Goal: Task Accomplishment & Management: Manage account settings

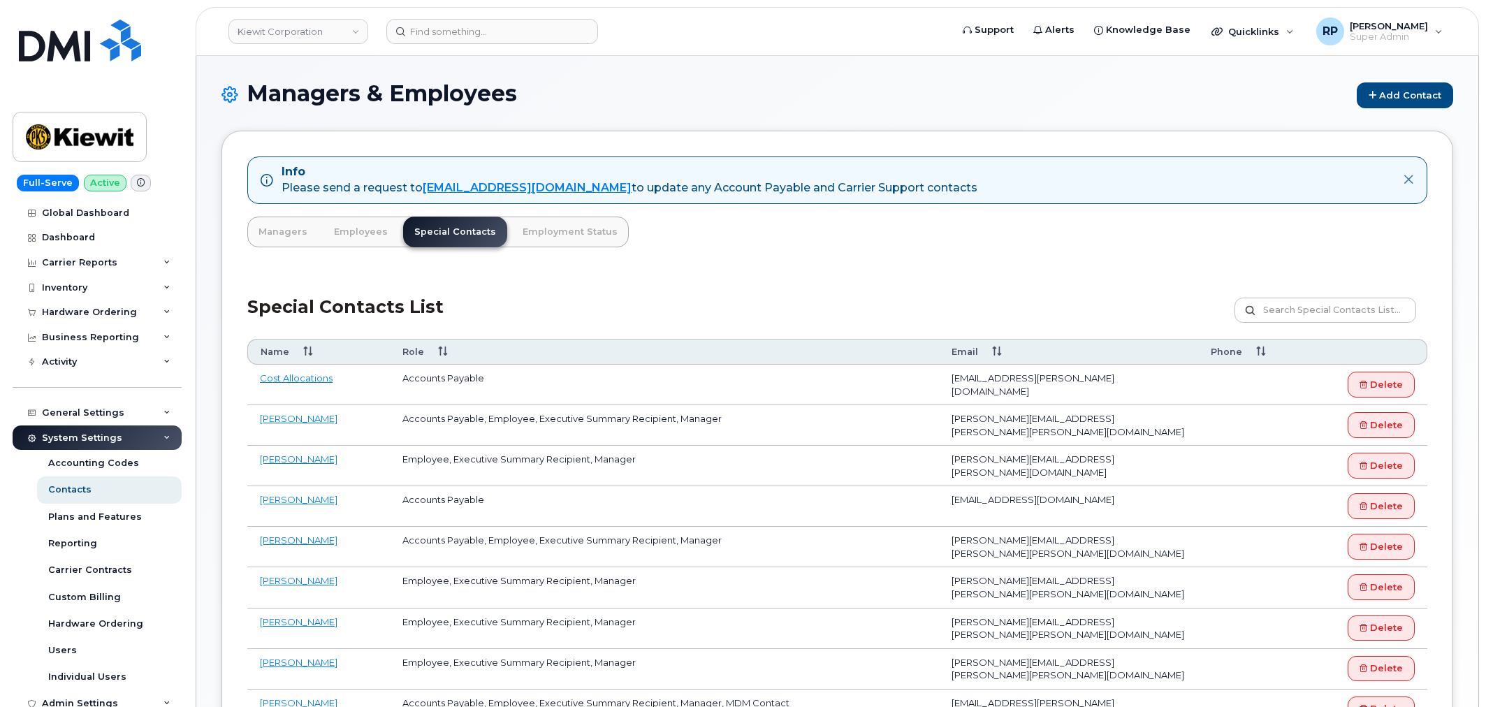
scroll to position [54, 0]
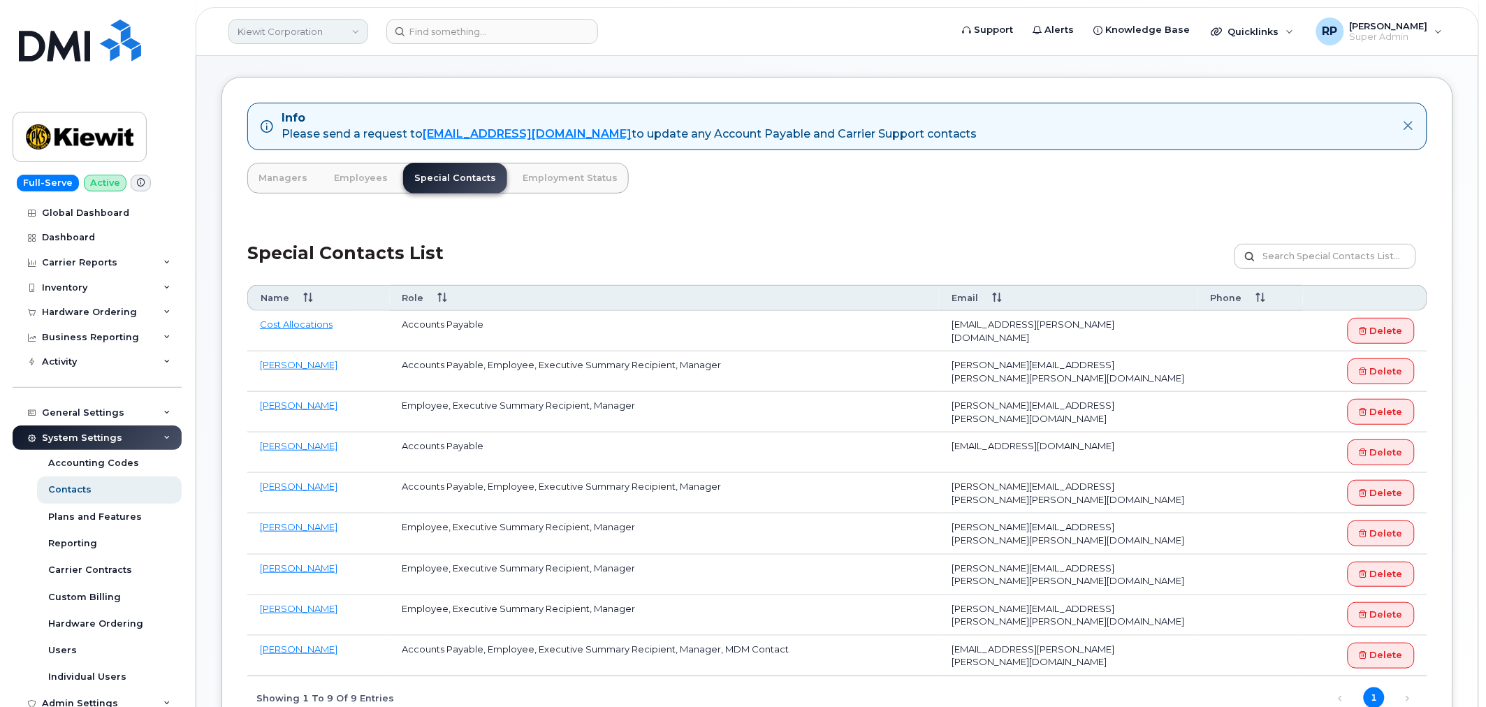
click at [292, 29] on link "Kiewit Corporation" at bounding box center [298, 31] width 140 height 25
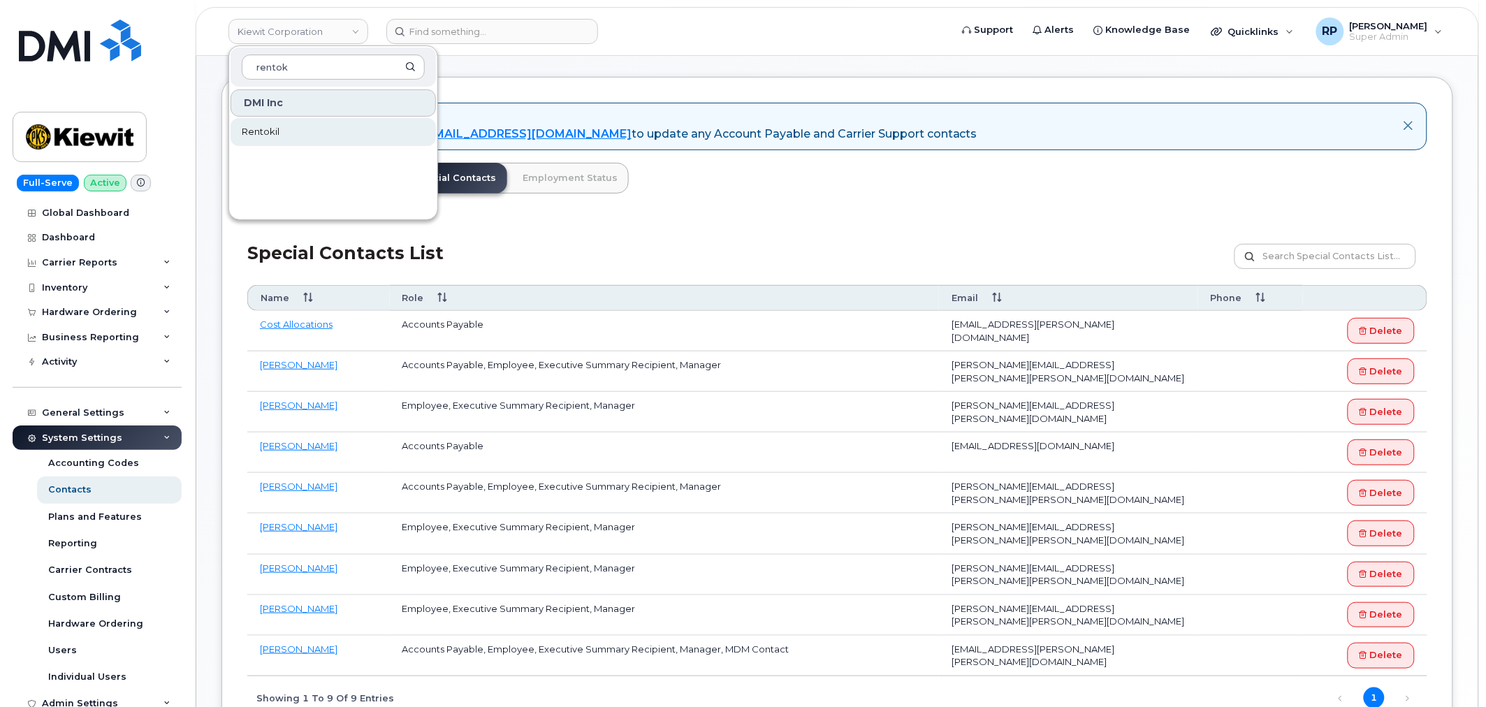
type input "rentok"
click at [295, 129] on link "Rentokil" at bounding box center [333, 132] width 205 height 28
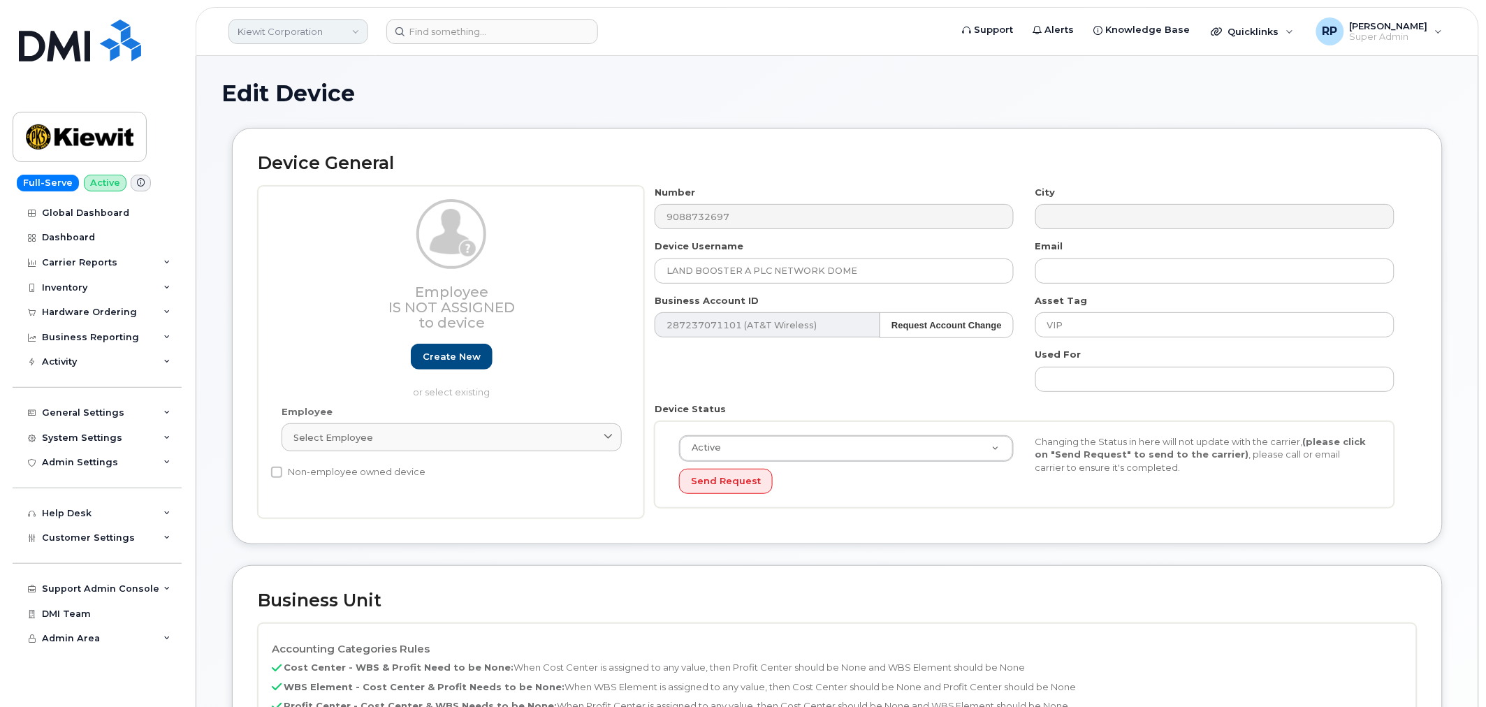
click at [292, 38] on link "Kiewit Corporation" at bounding box center [298, 31] width 140 height 25
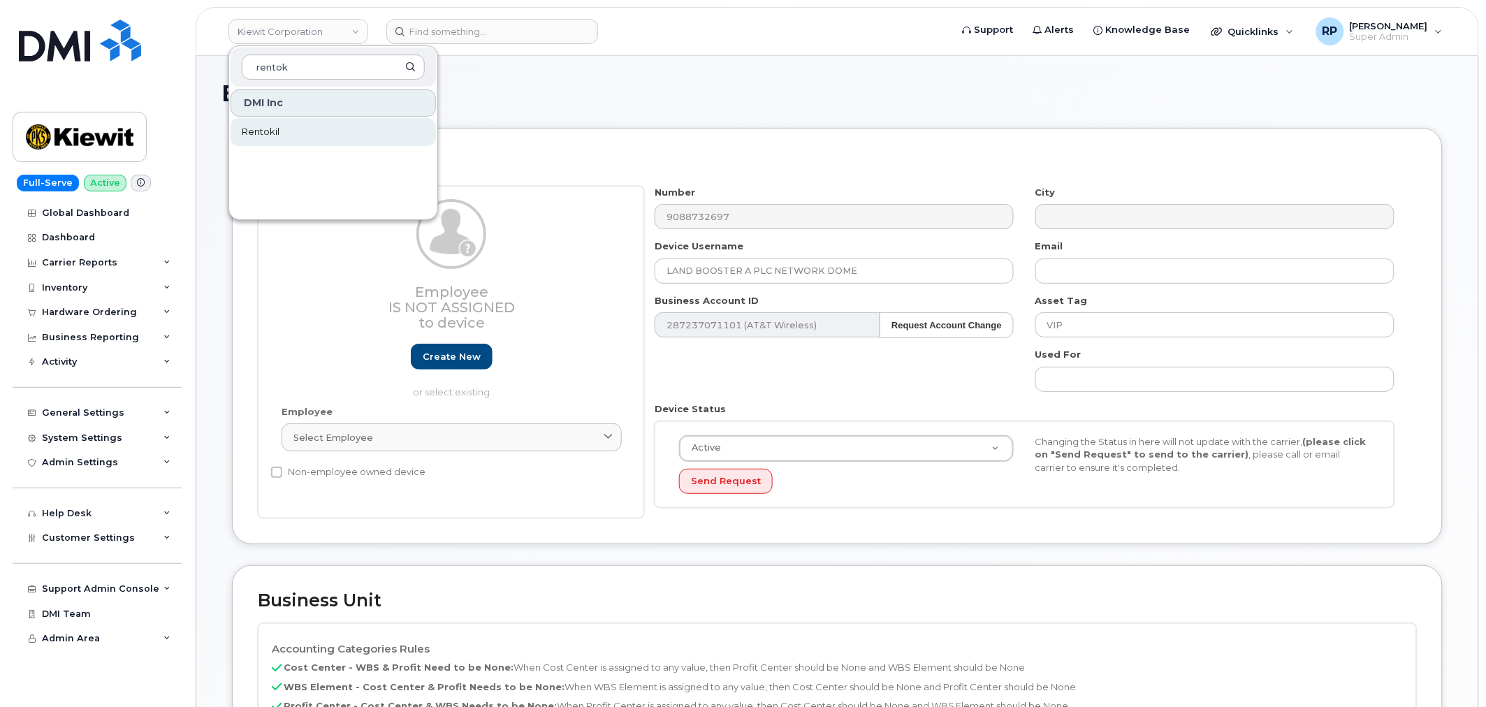
type input "rentok"
click at [268, 131] on span "Rentokil" at bounding box center [261, 132] width 38 height 14
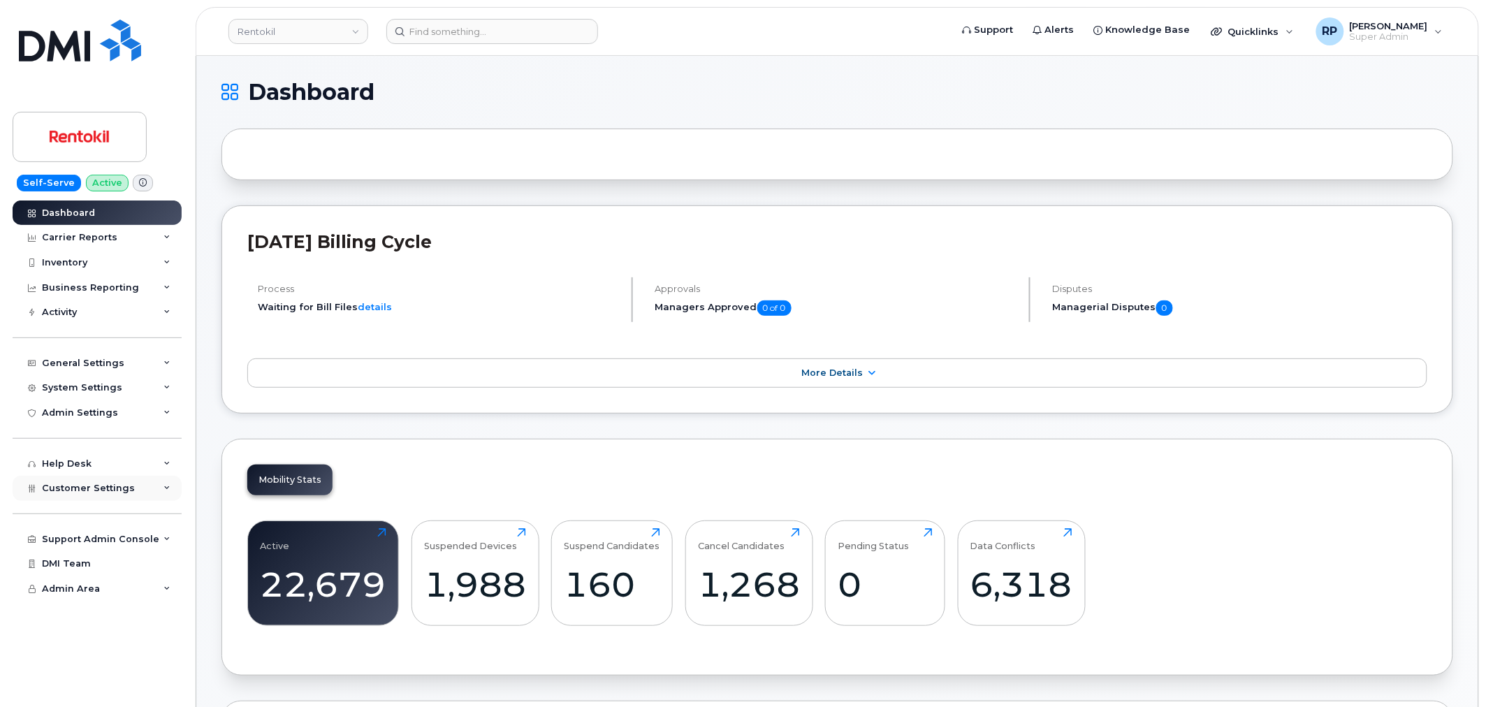
click at [155, 487] on div "Customer Settings" at bounding box center [97, 488] width 169 height 25
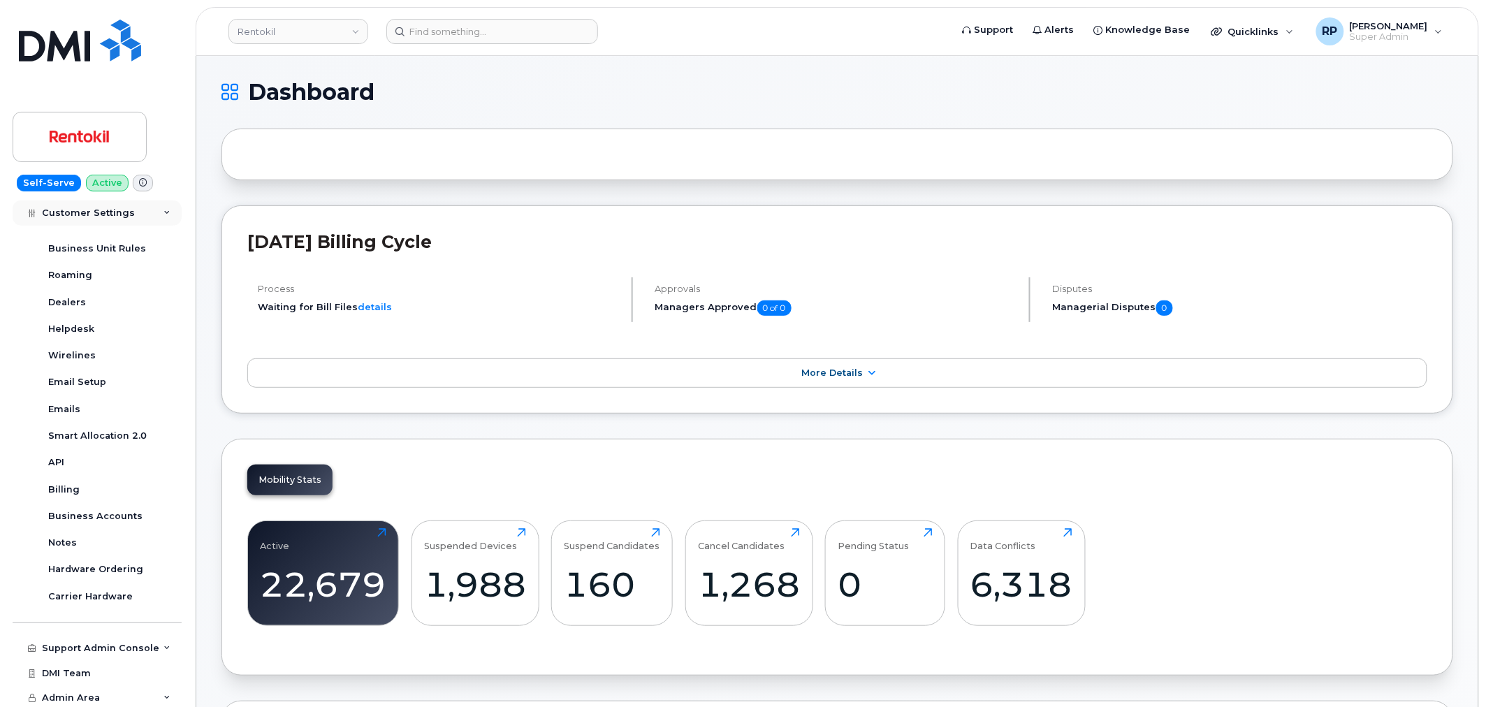
scroll to position [294, 0]
click at [113, 509] on div "Business Accounts" at bounding box center [95, 514] width 94 height 13
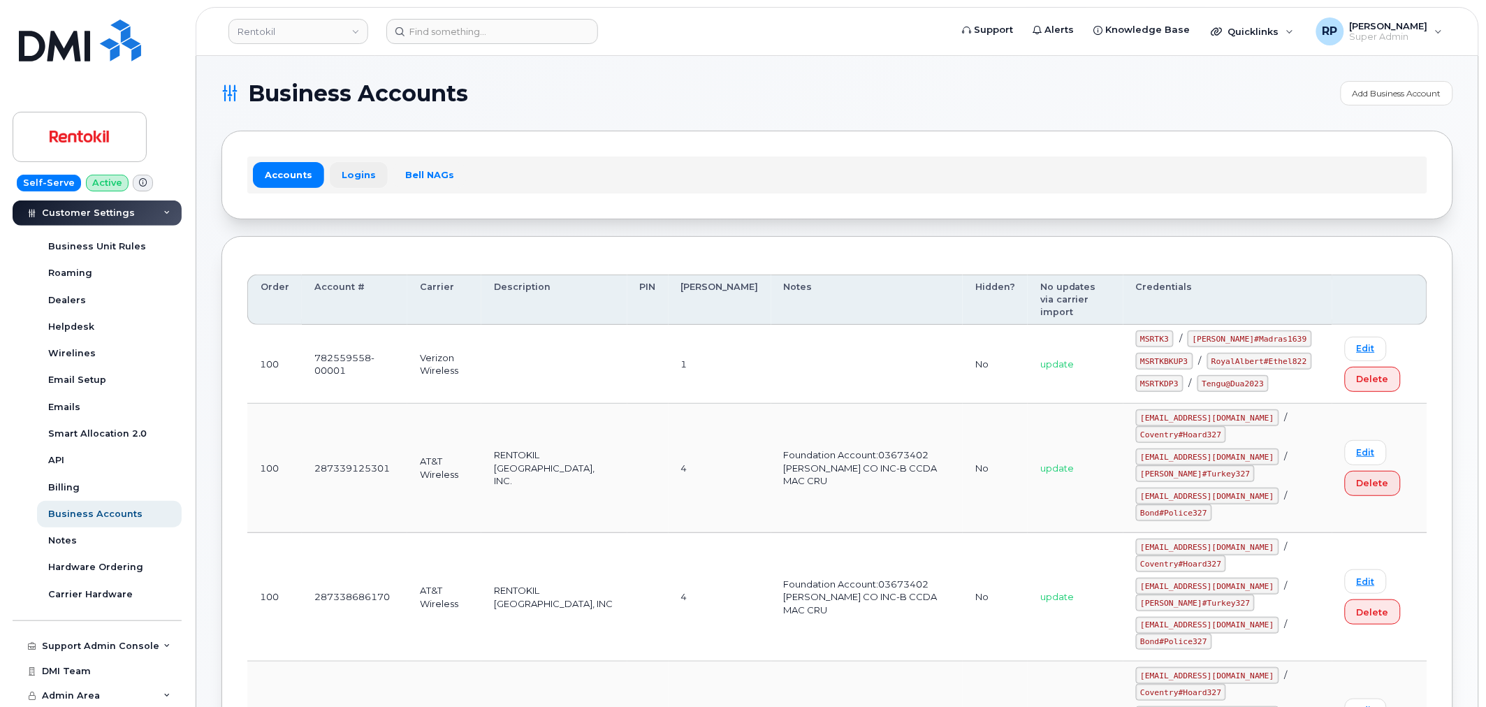
click at [366, 168] on link "Logins" at bounding box center [359, 174] width 58 height 25
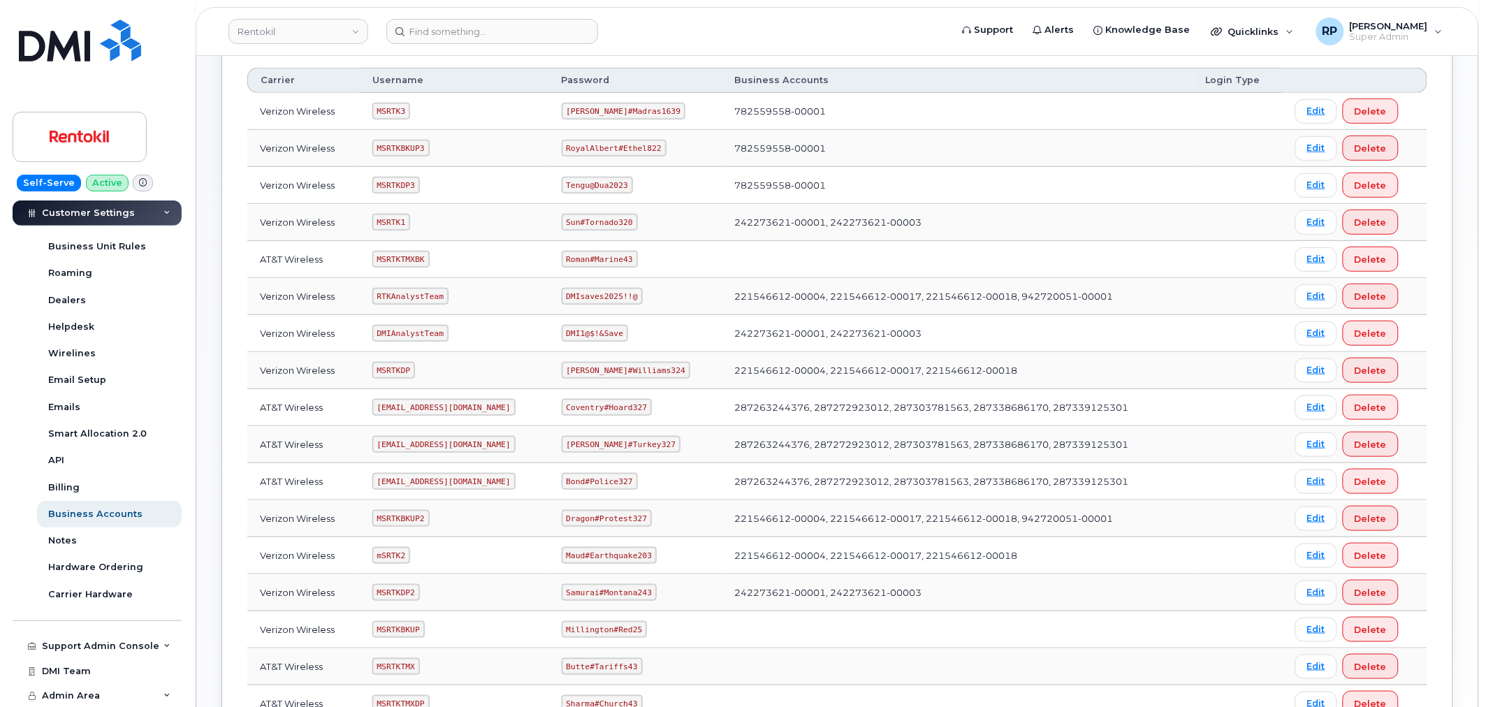
scroll to position [258, 0]
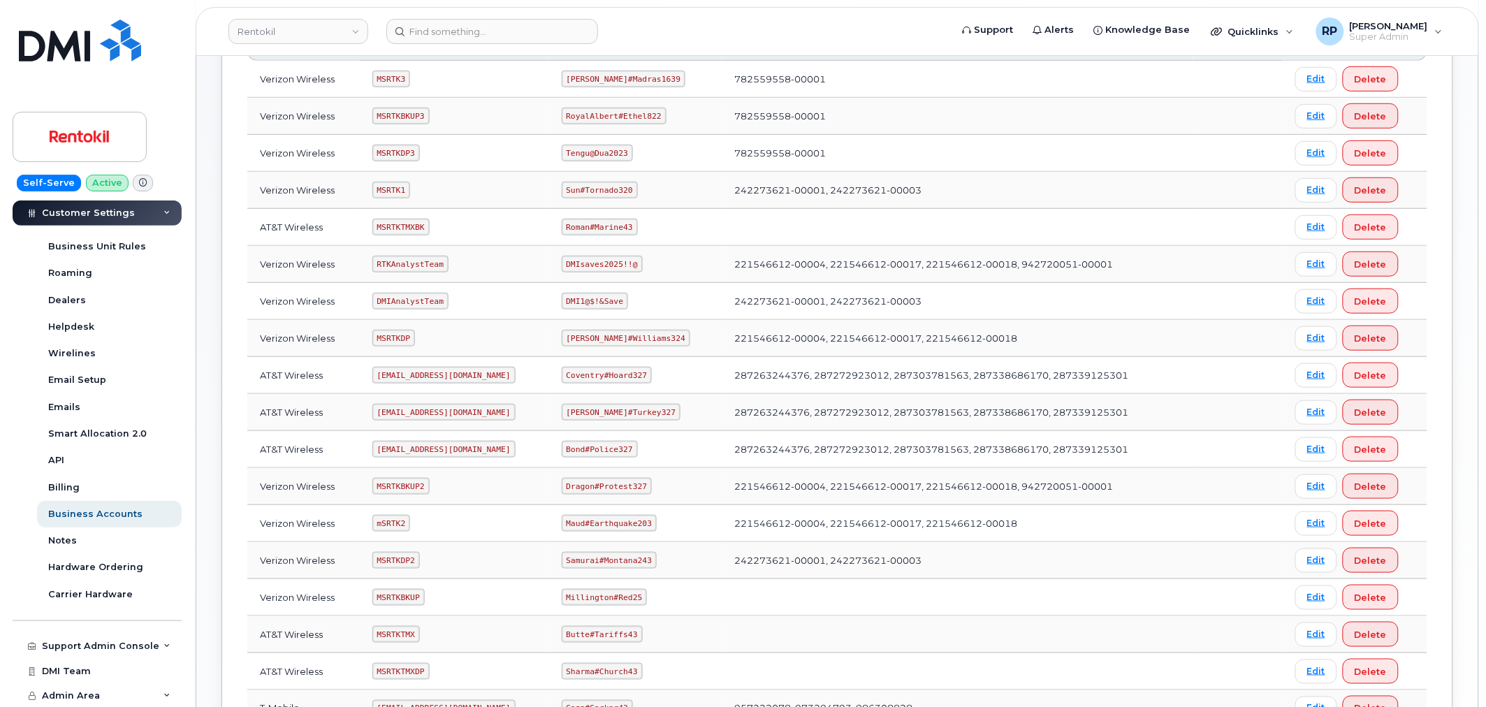
click at [248, 425] on td "AT&T Wireless" at bounding box center [303, 412] width 112 height 37
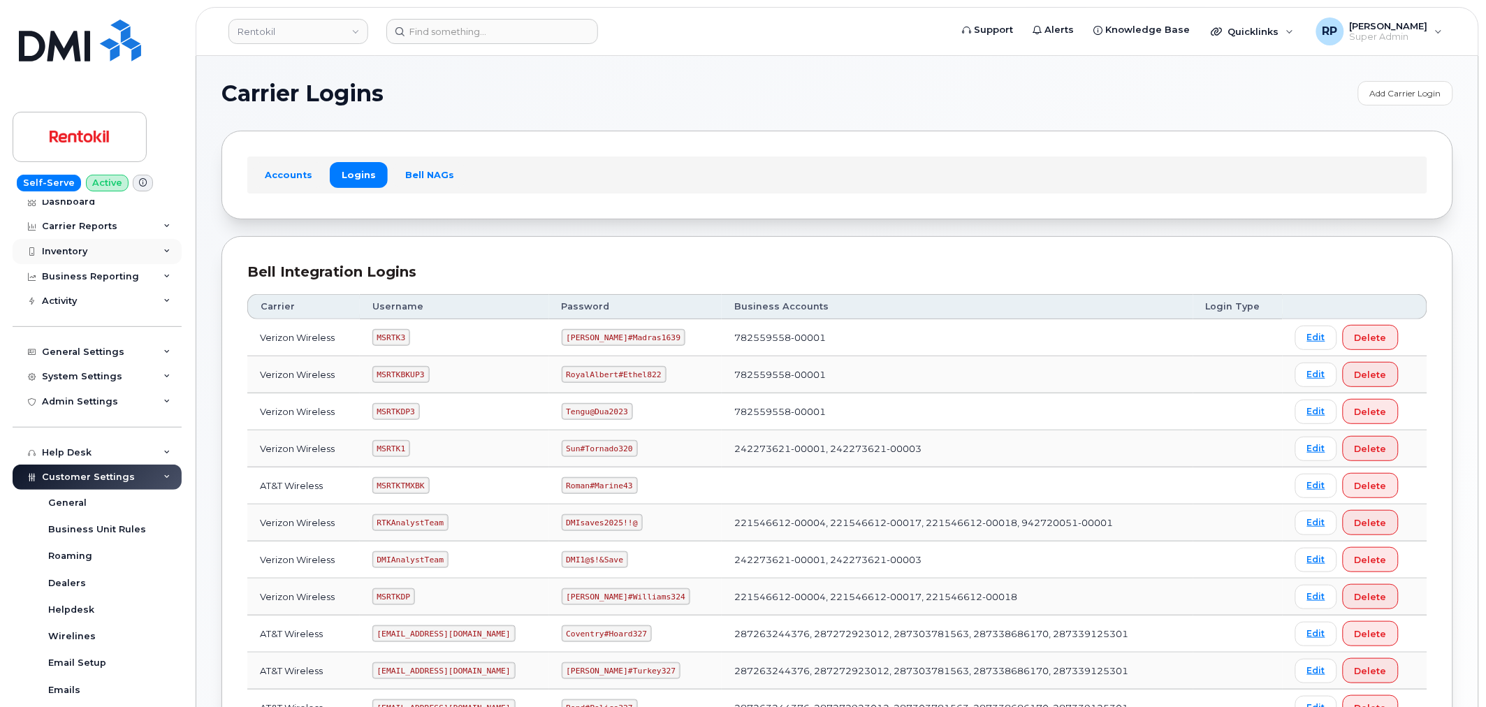
scroll to position [0, 0]
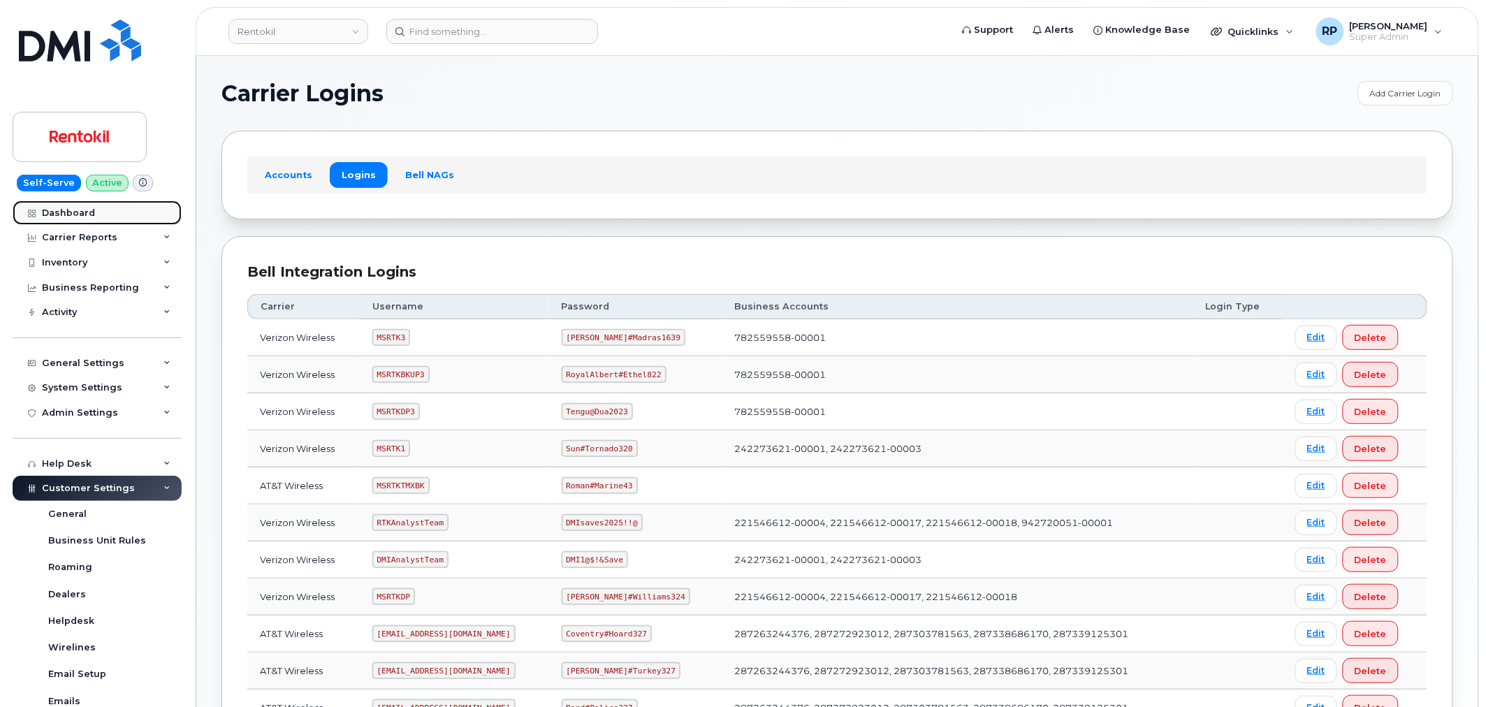
click at [71, 212] on div "Dashboard" at bounding box center [68, 212] width 53 height 11
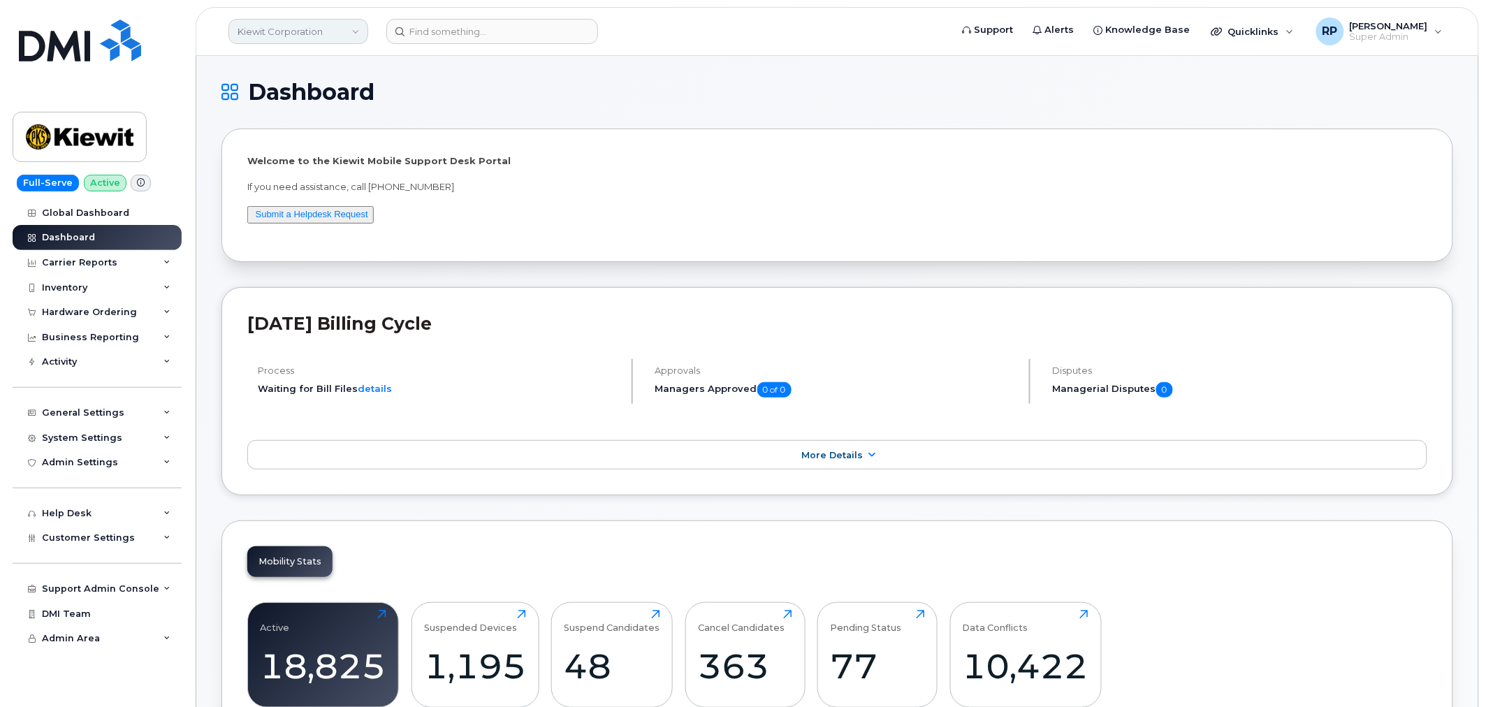
click at [271, 24] on link "Kiewit Corporation" at bounding box center [298, 31] width 140 height 25
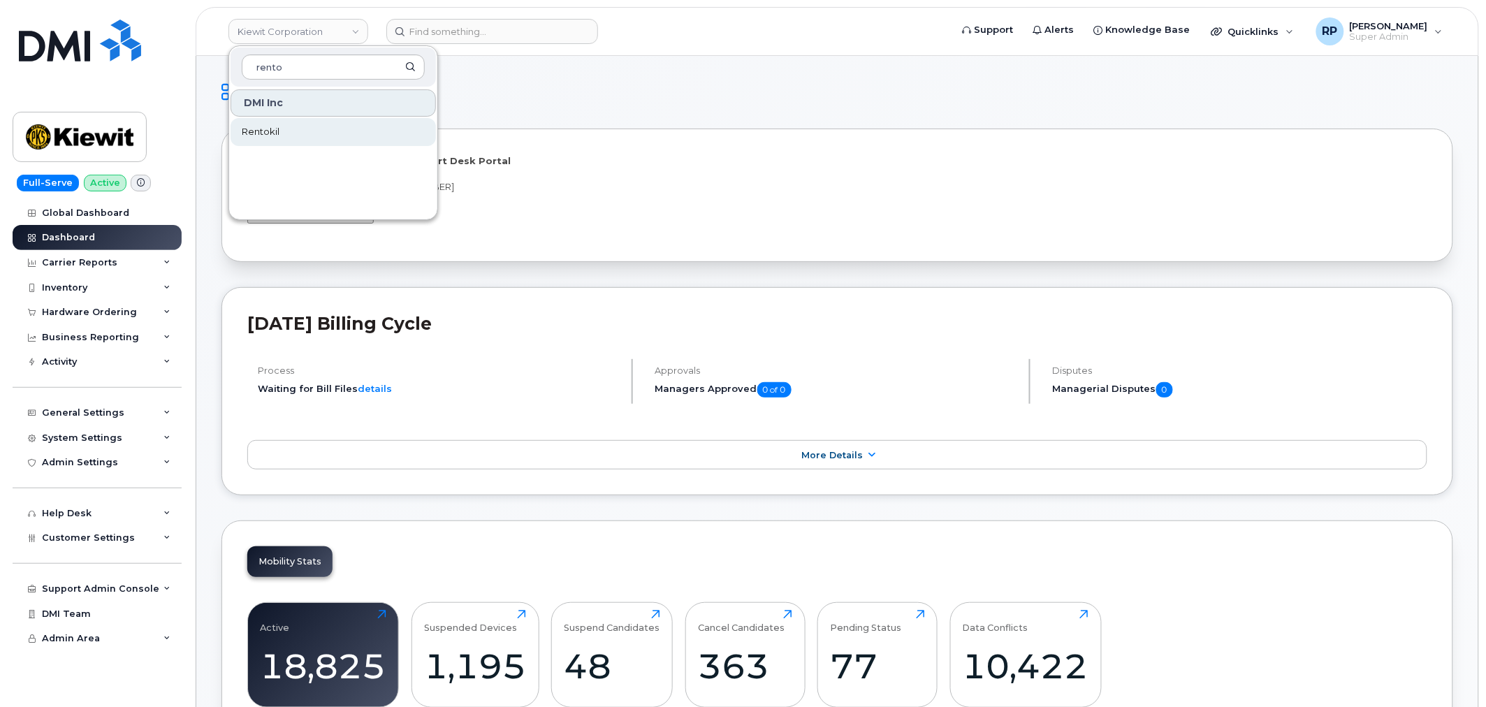
type input "rento"
click at [298, 138] on link "Rentokil" at bounding box center [333, 132] width 205 height 28
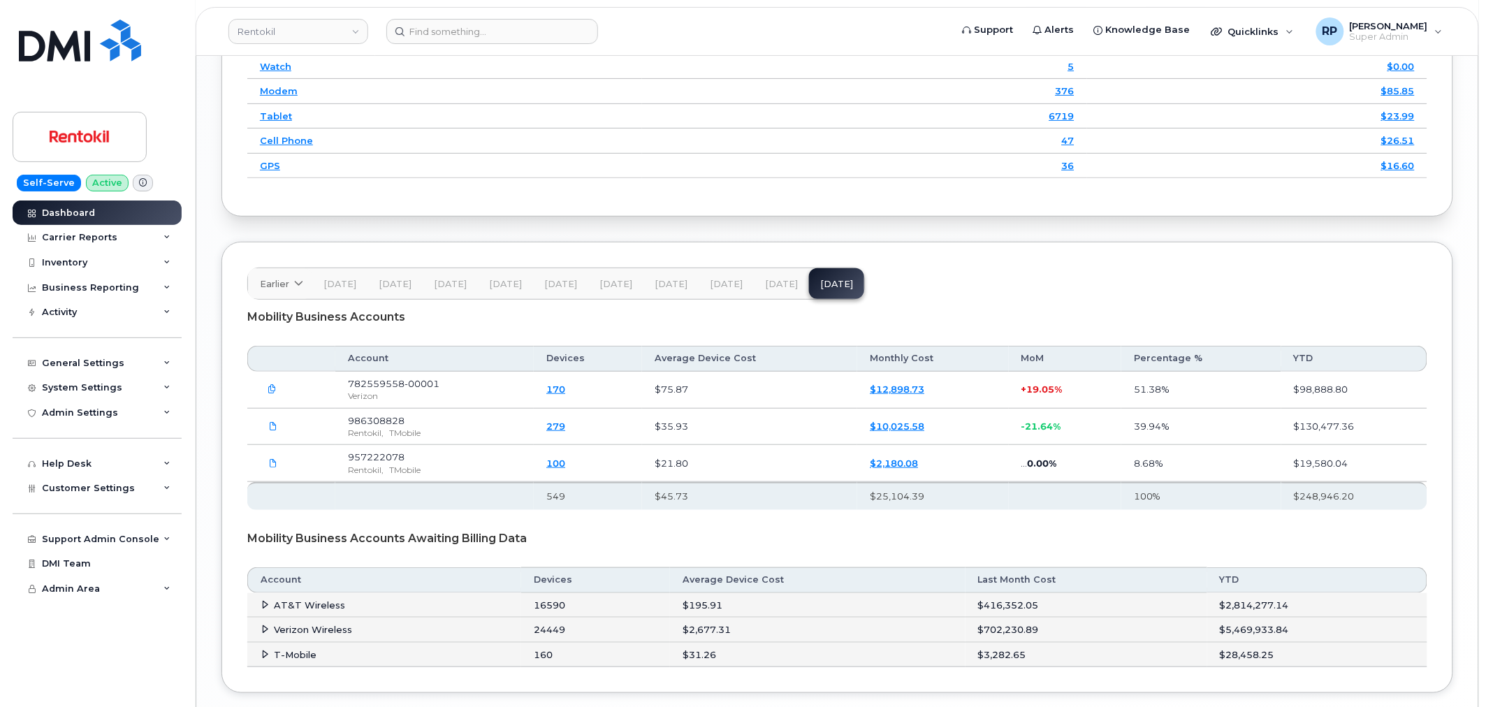
scroll to position [2123, 0]
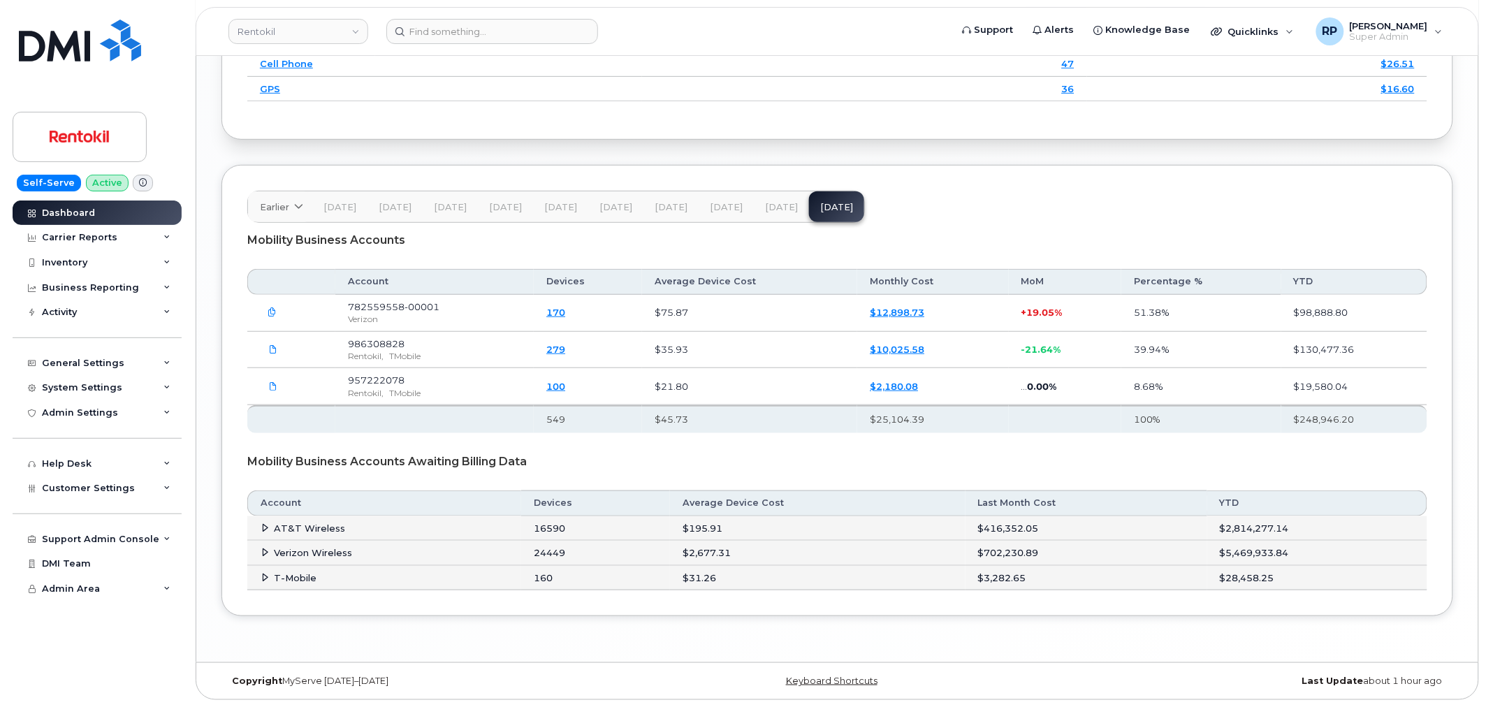
click at [269, 526] on icon at bounding box center [265, 527] width 9 height 9
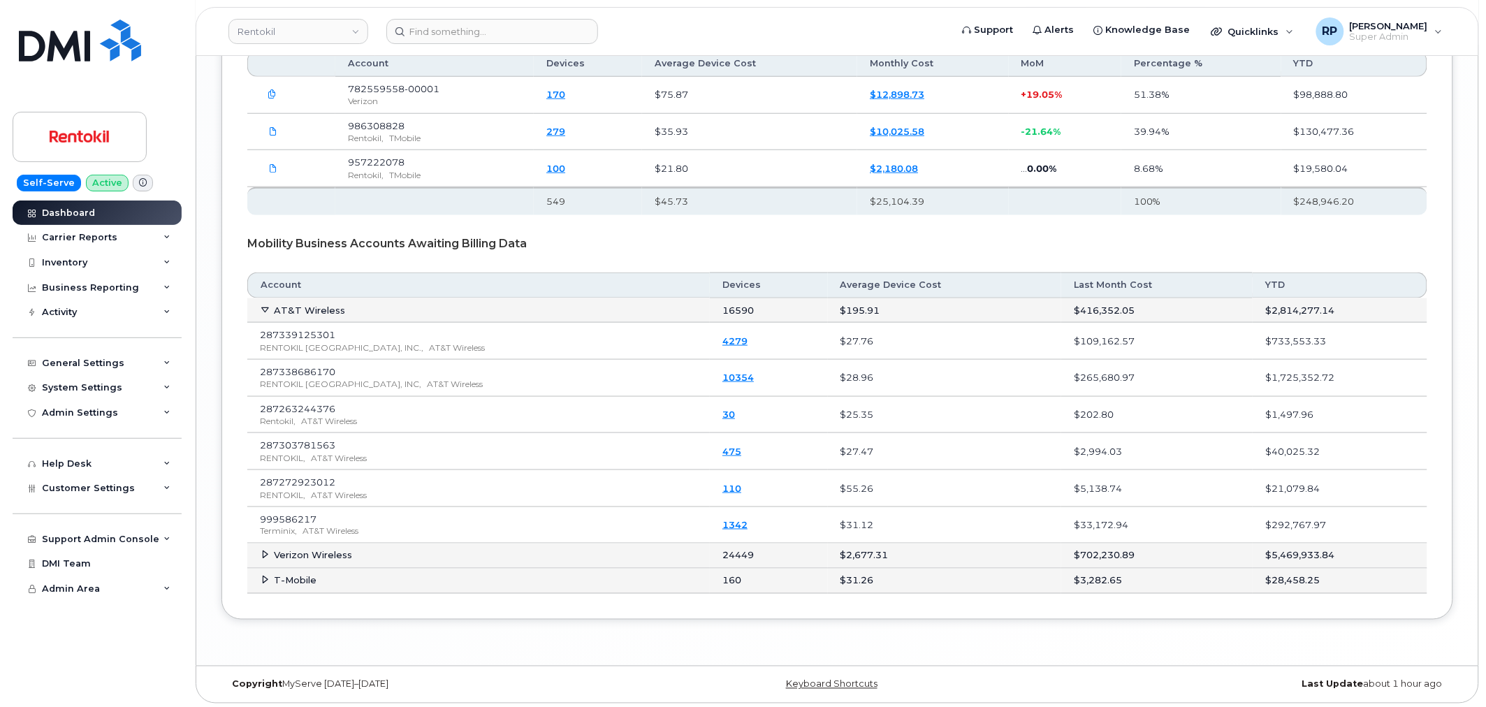
scroll to position [2344, 0]
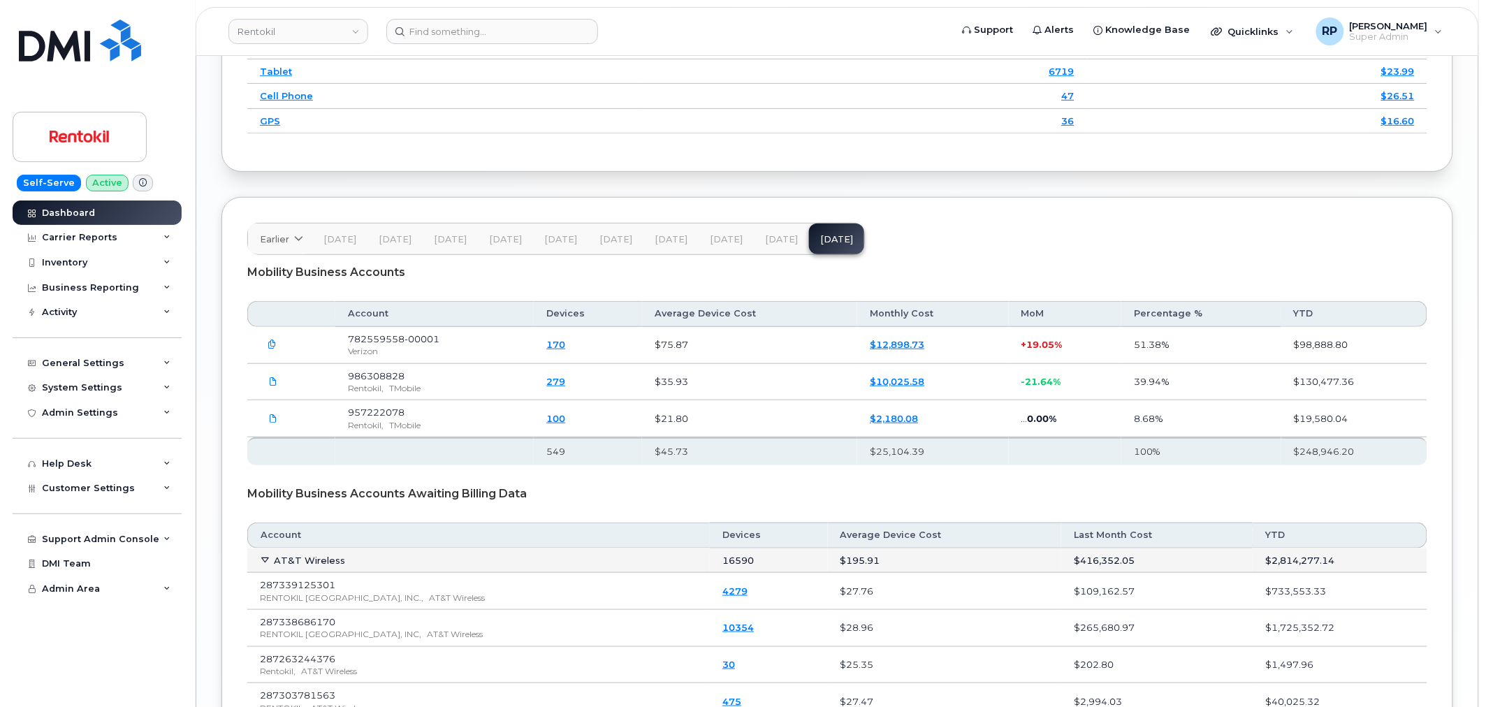
click at [782, 245] on span "[DATE]" at bounding box center [781, 239] width 33 height 11
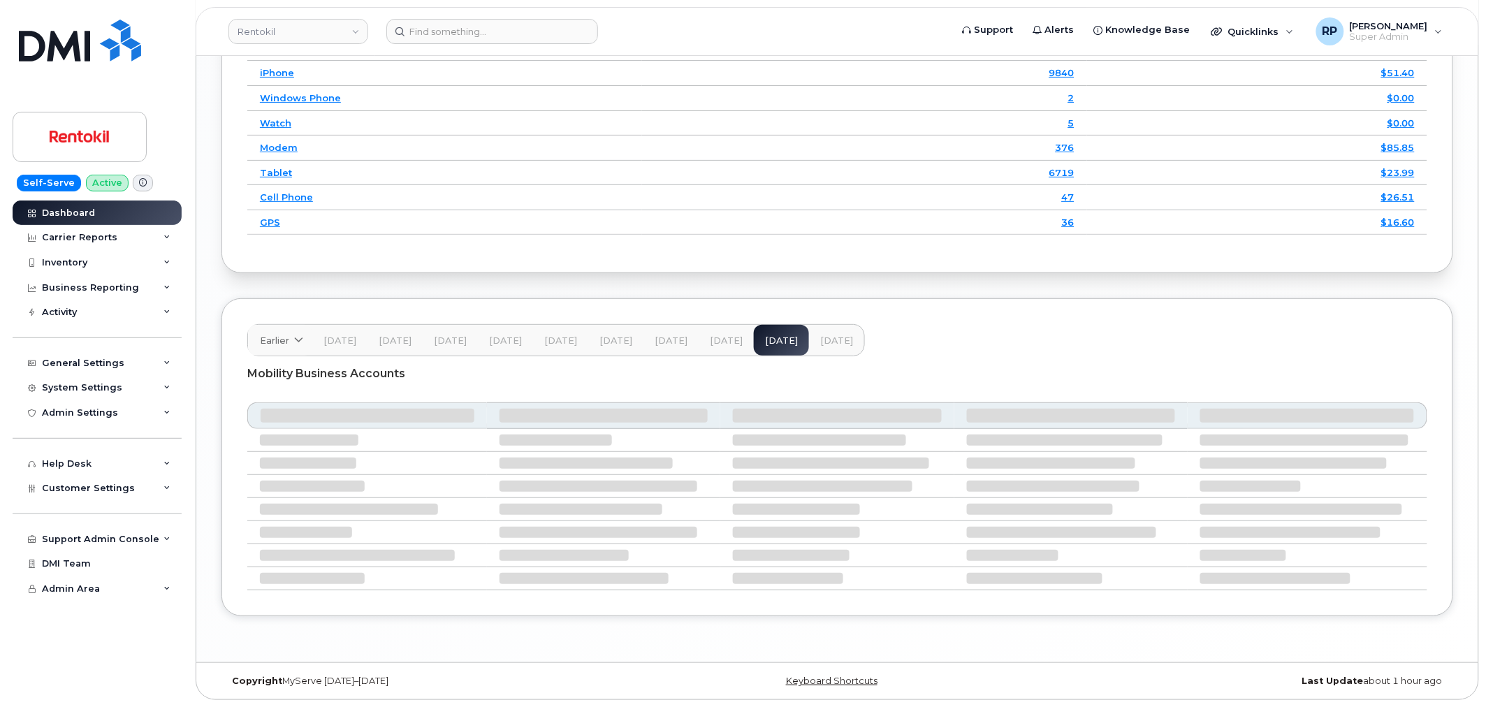
scroll to position [1991, 0]
click at [120, 487] on span "Customer Settings" at bounding box center [88, 488] width 93 height 10
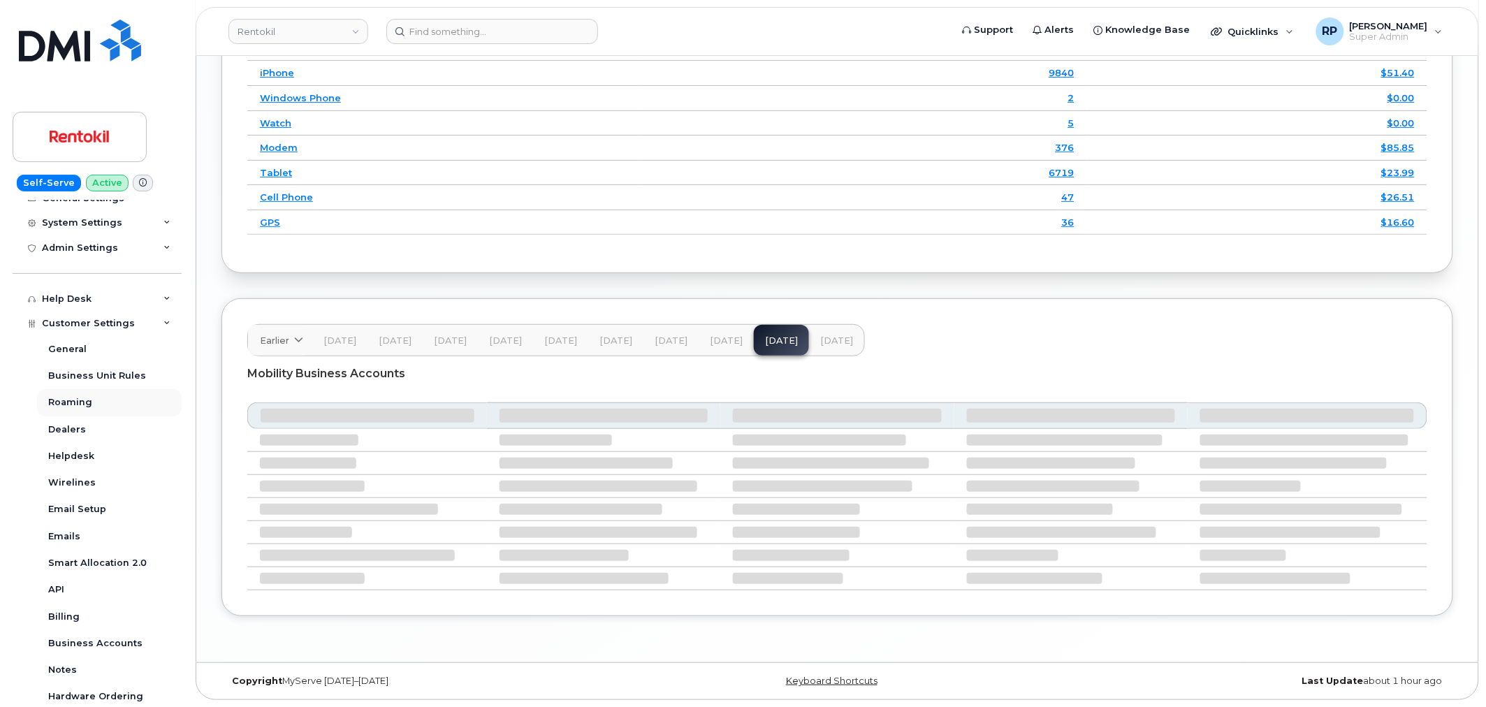
scroll to position [294, 0]
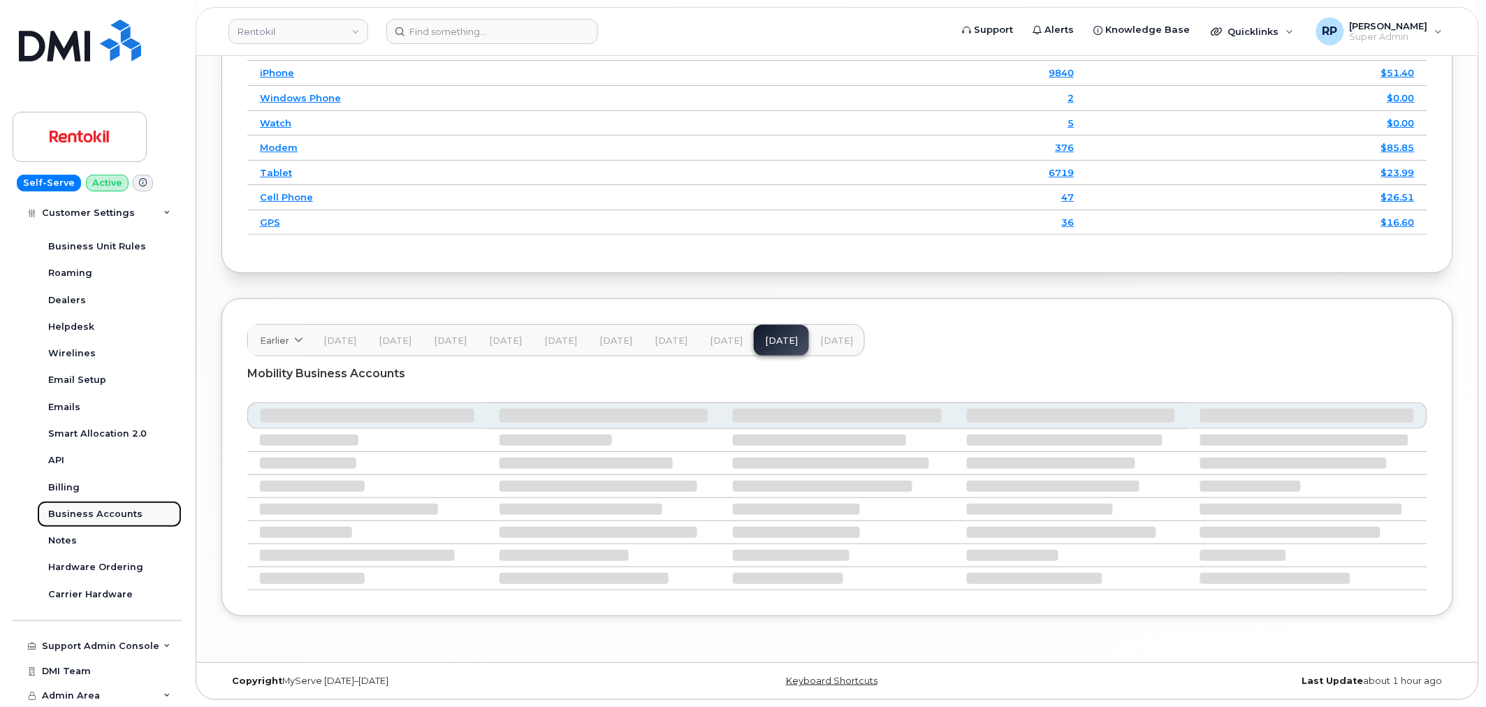
click at [103, 513] on div "Business Accounts" at bounding box center [95, 514] width 94 height 13
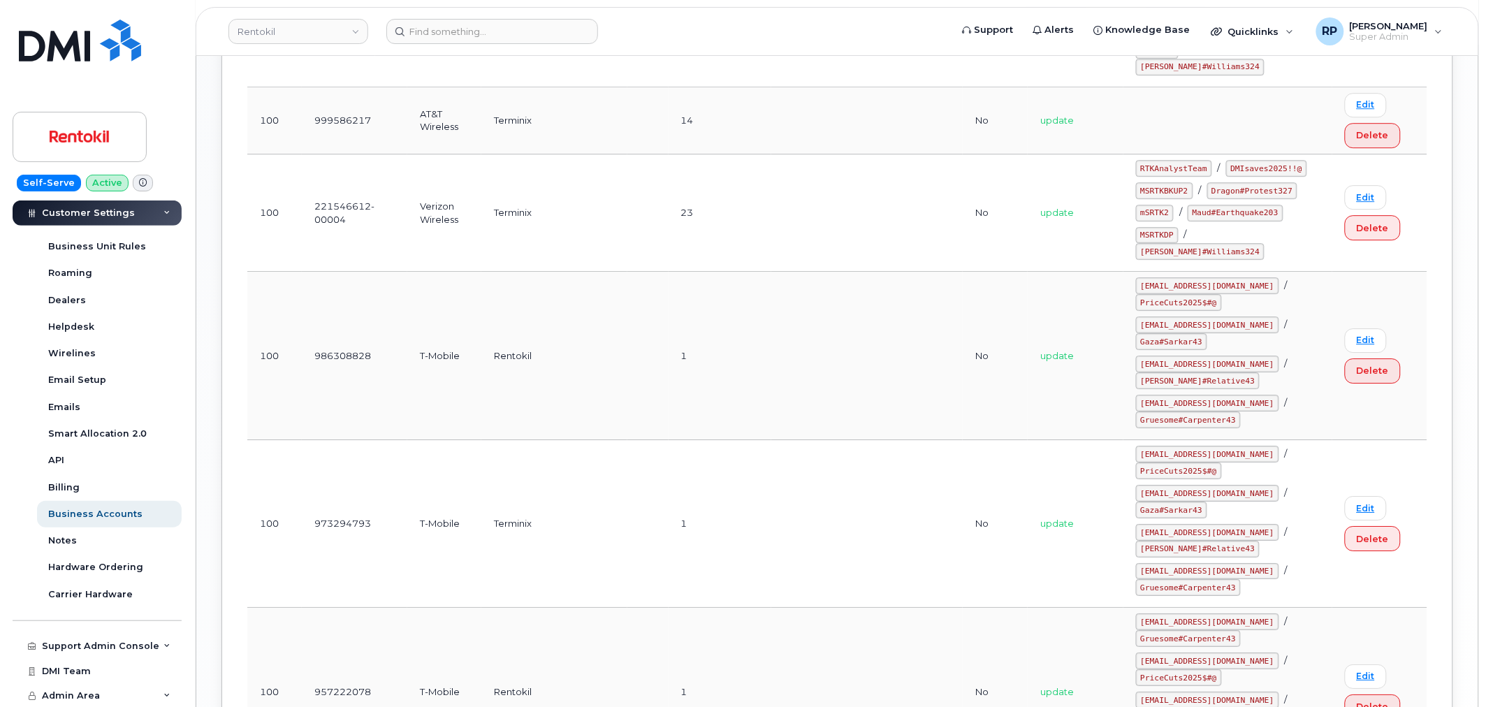
scroll to position [1575, 0]
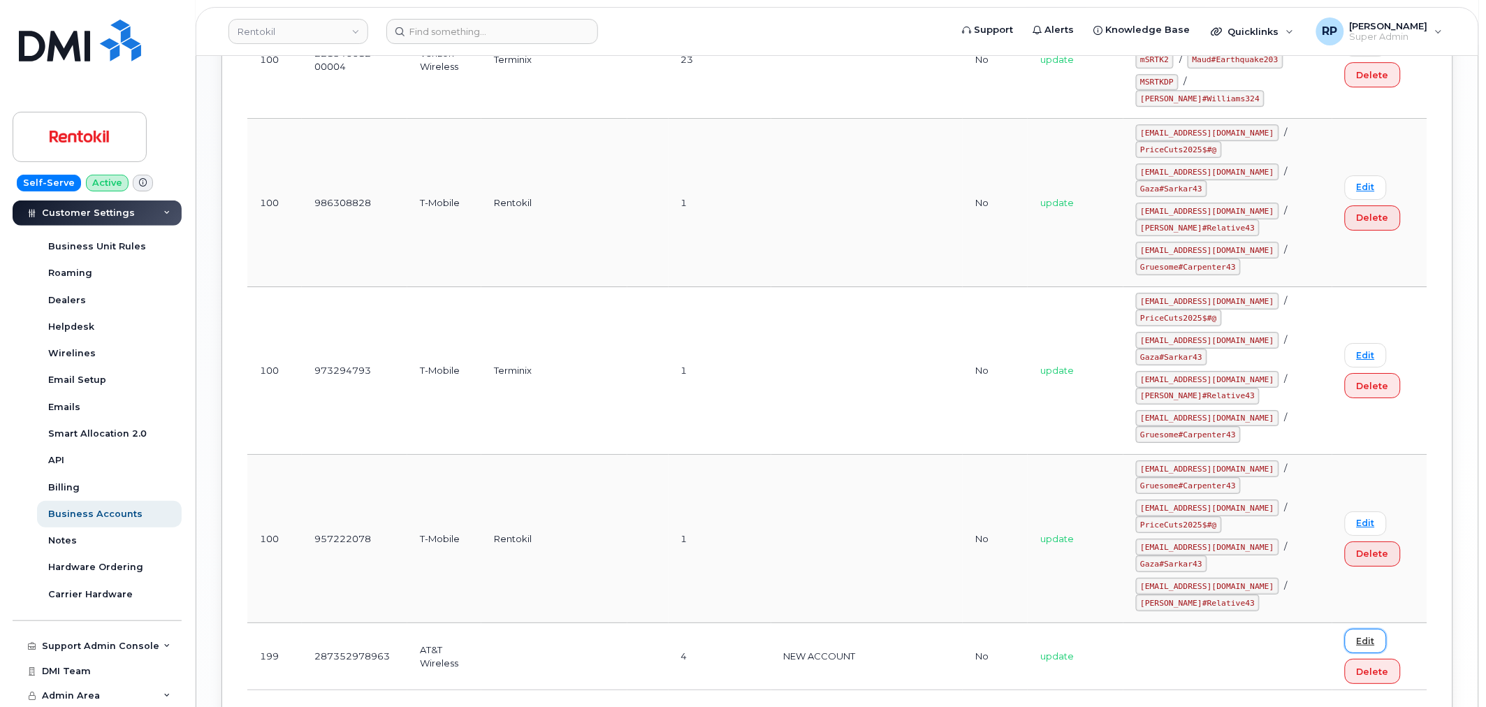
click at [1366, 629] on link "Edit" at bounding box center [1366, 641] width 42 height 24
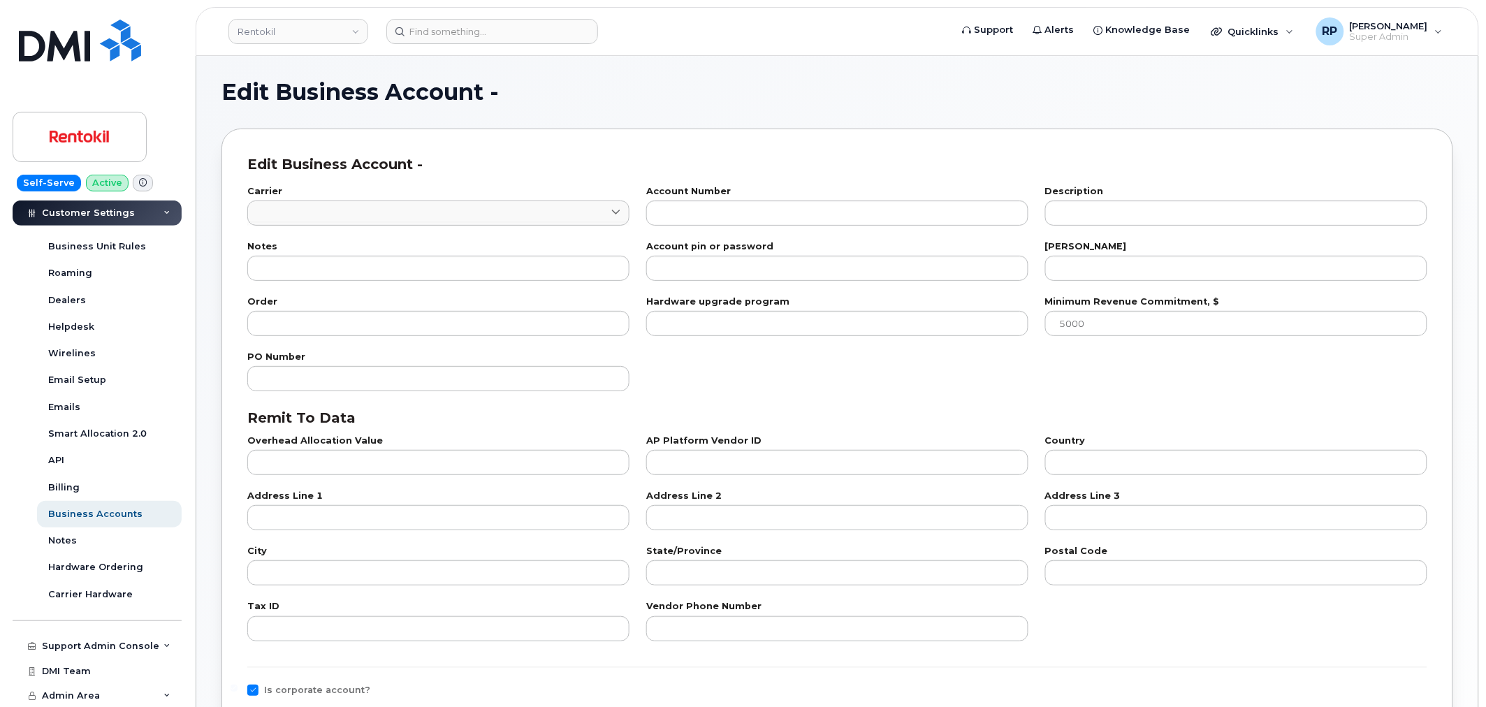
type input "7"
type input "287352978963"
type input "NEW ACCOUNT"
type input "4"
type input "199"
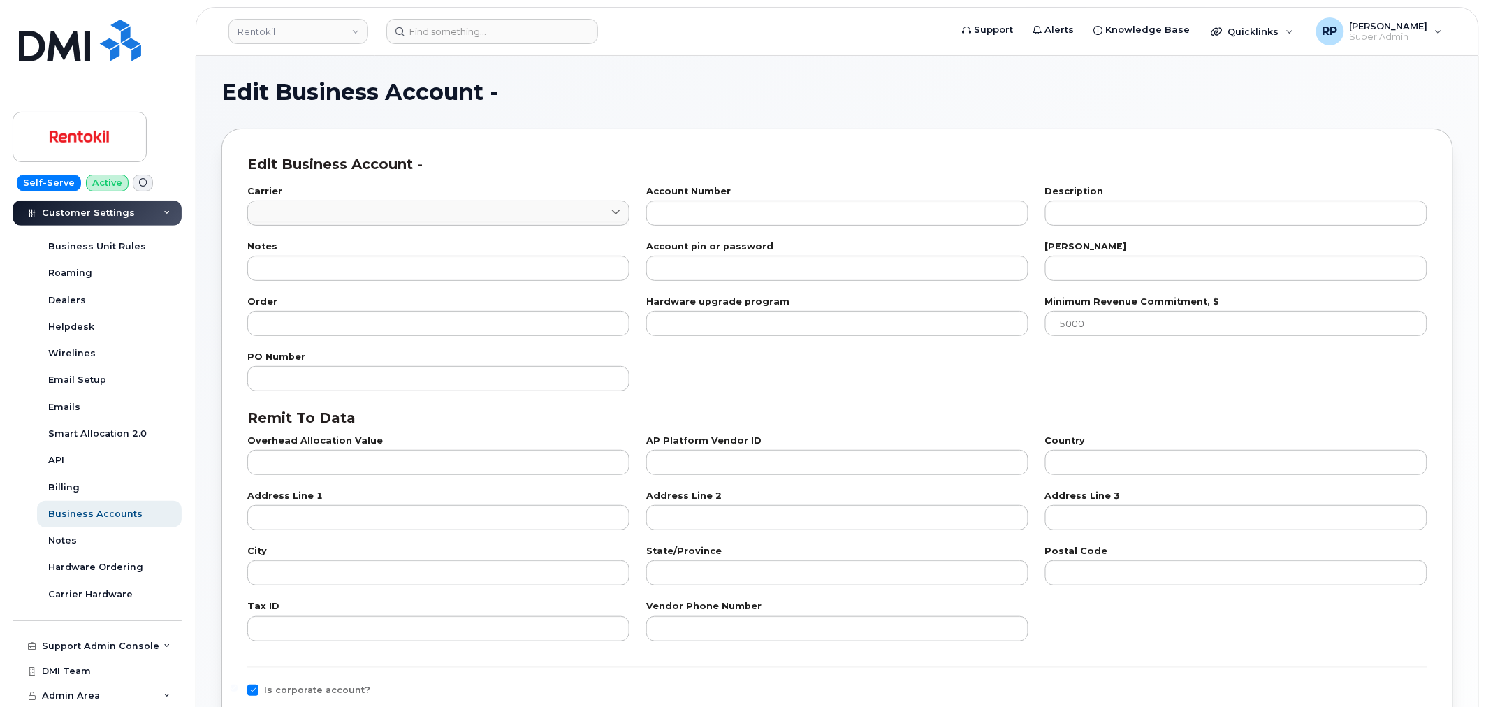
type input "101"
type input "841659970"
type input "US"
type input "National Business Services"
type input "PO Box 9004"
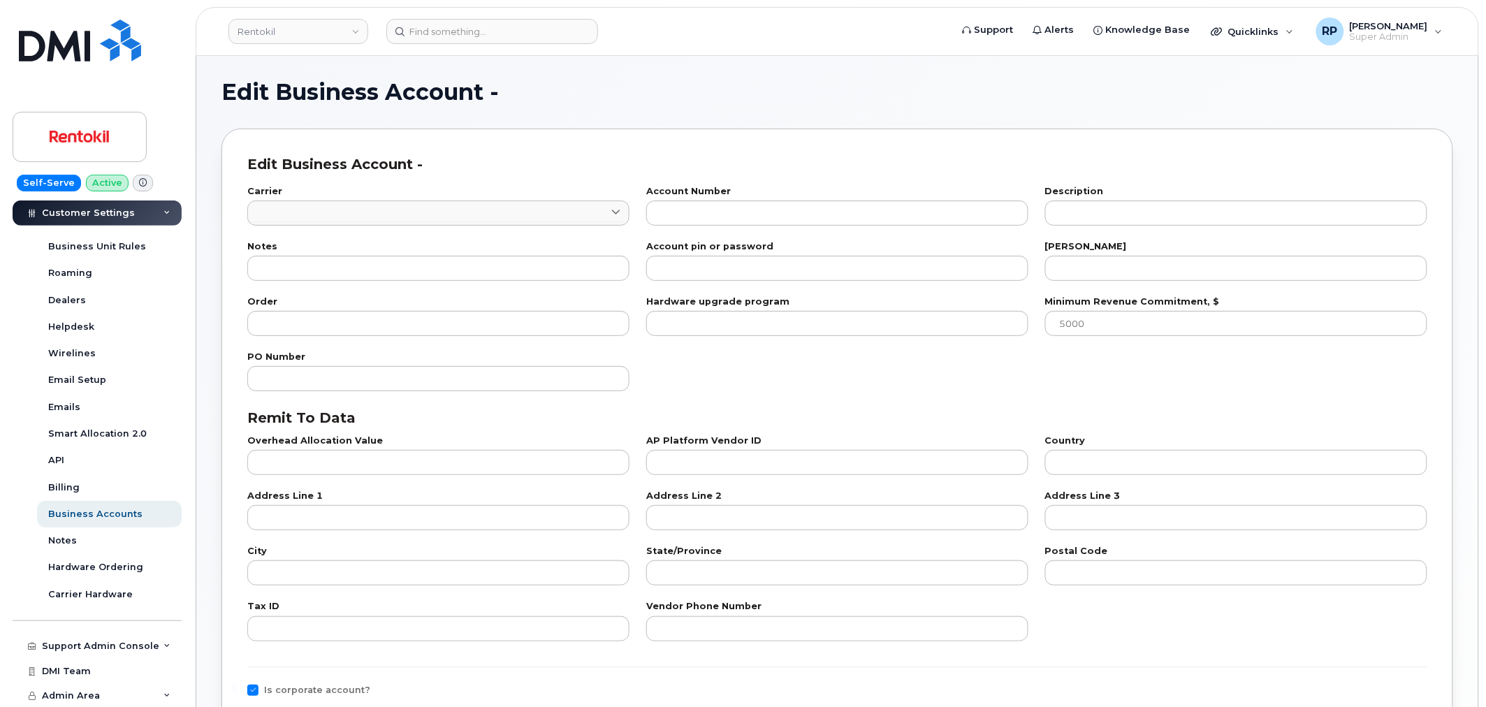
type input "Carol Stream"
type input "IL"
type input "60197-9004"
type input "841659970"
type input "800-331-0500"
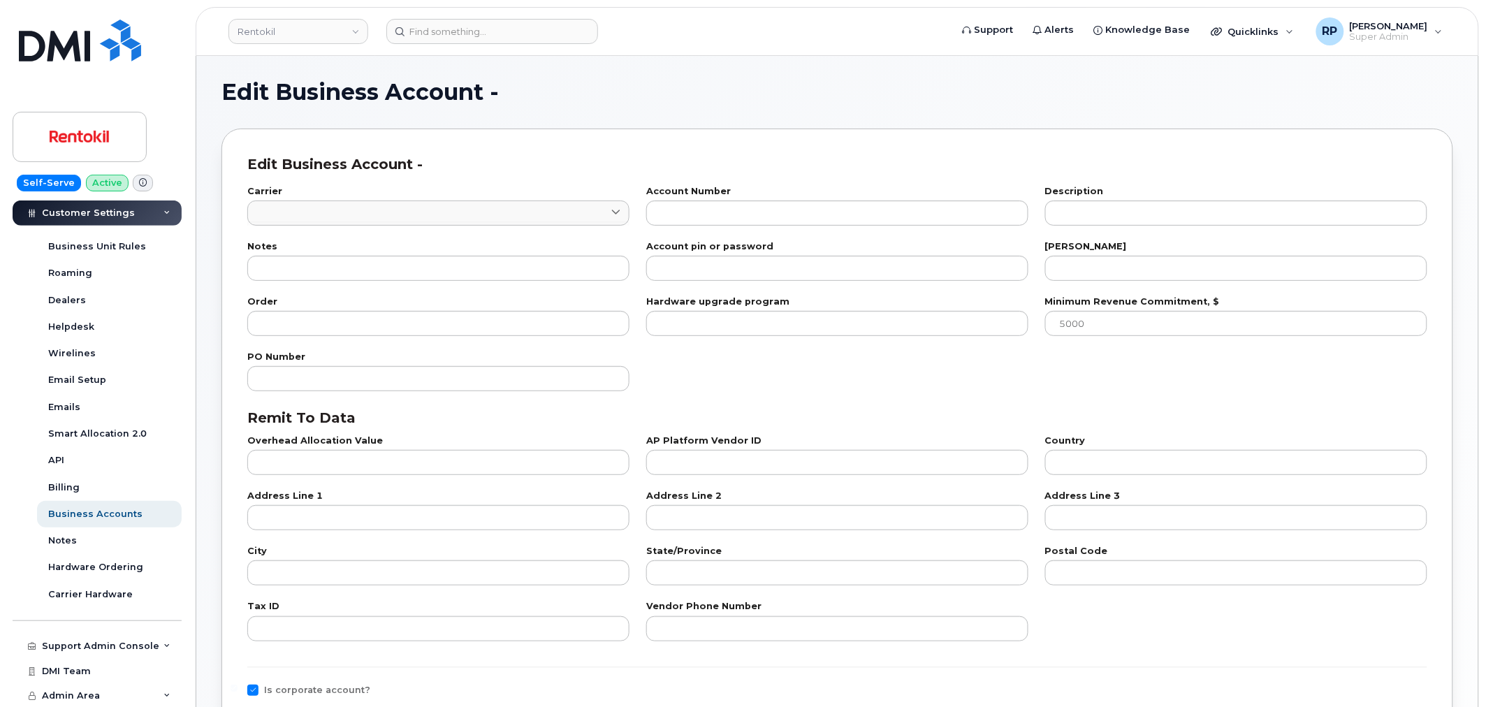
checkbox input "true"
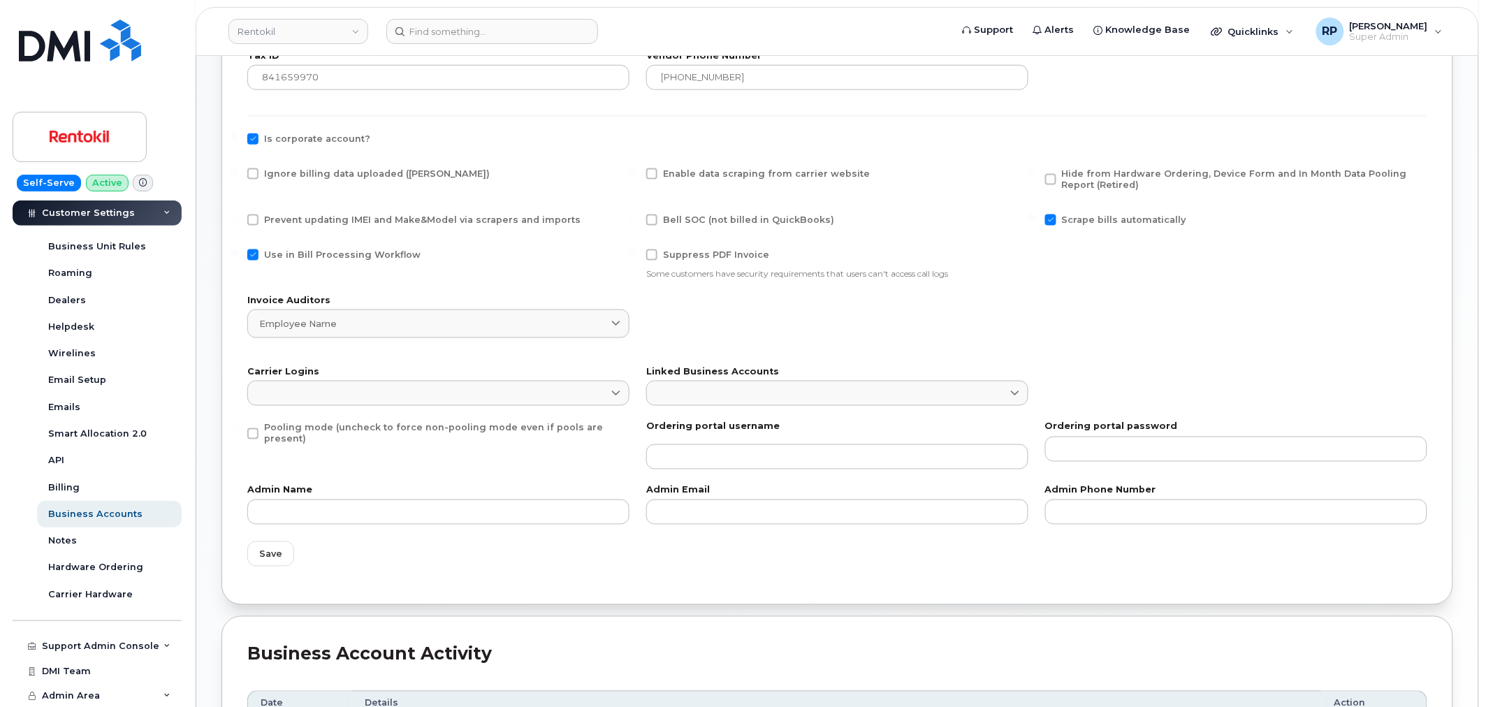
scroll to position [518, 0]
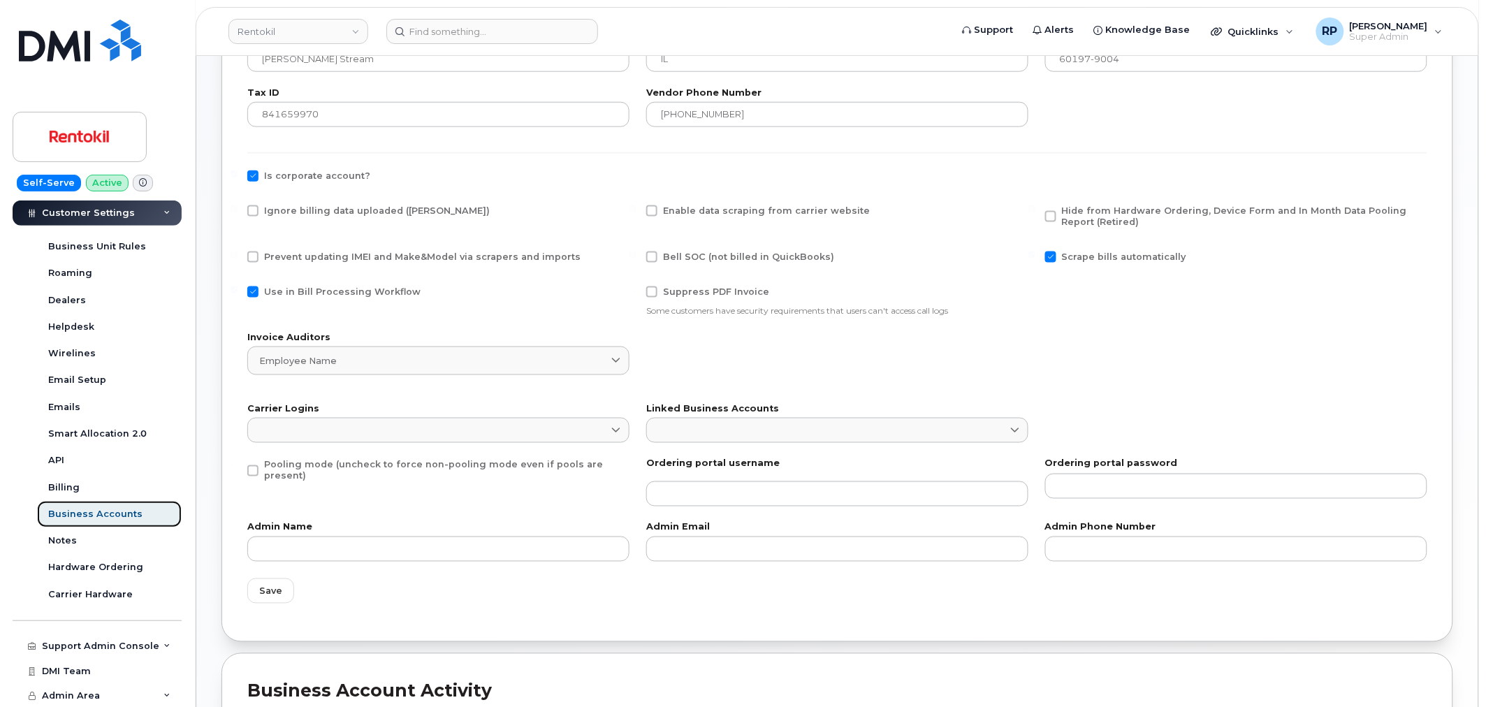
click at [59, 512] on div "Business Accounts" at bounding box center [95, 514] width 94 height 13
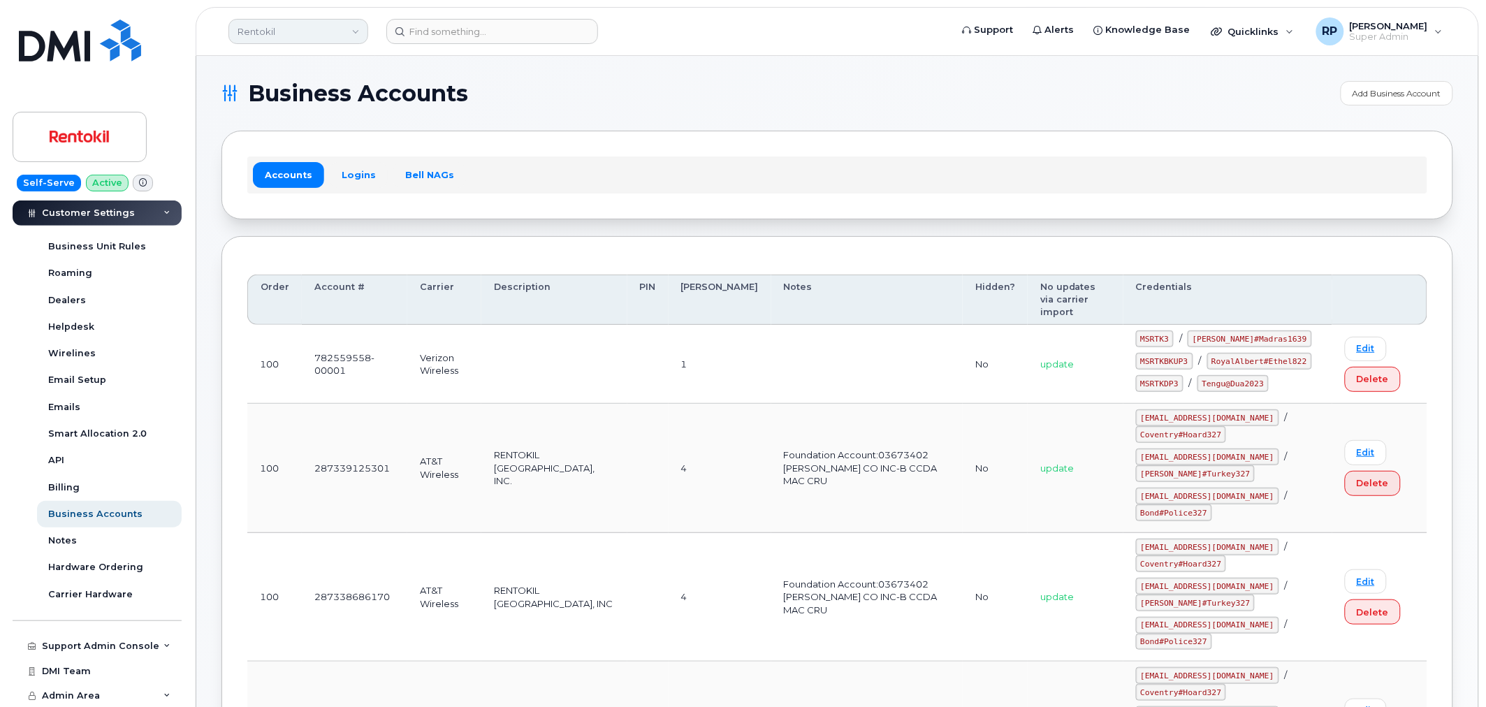
click at [325, 36] on link "Rentokil" at bounding box center [298, 31] width 140 height 25
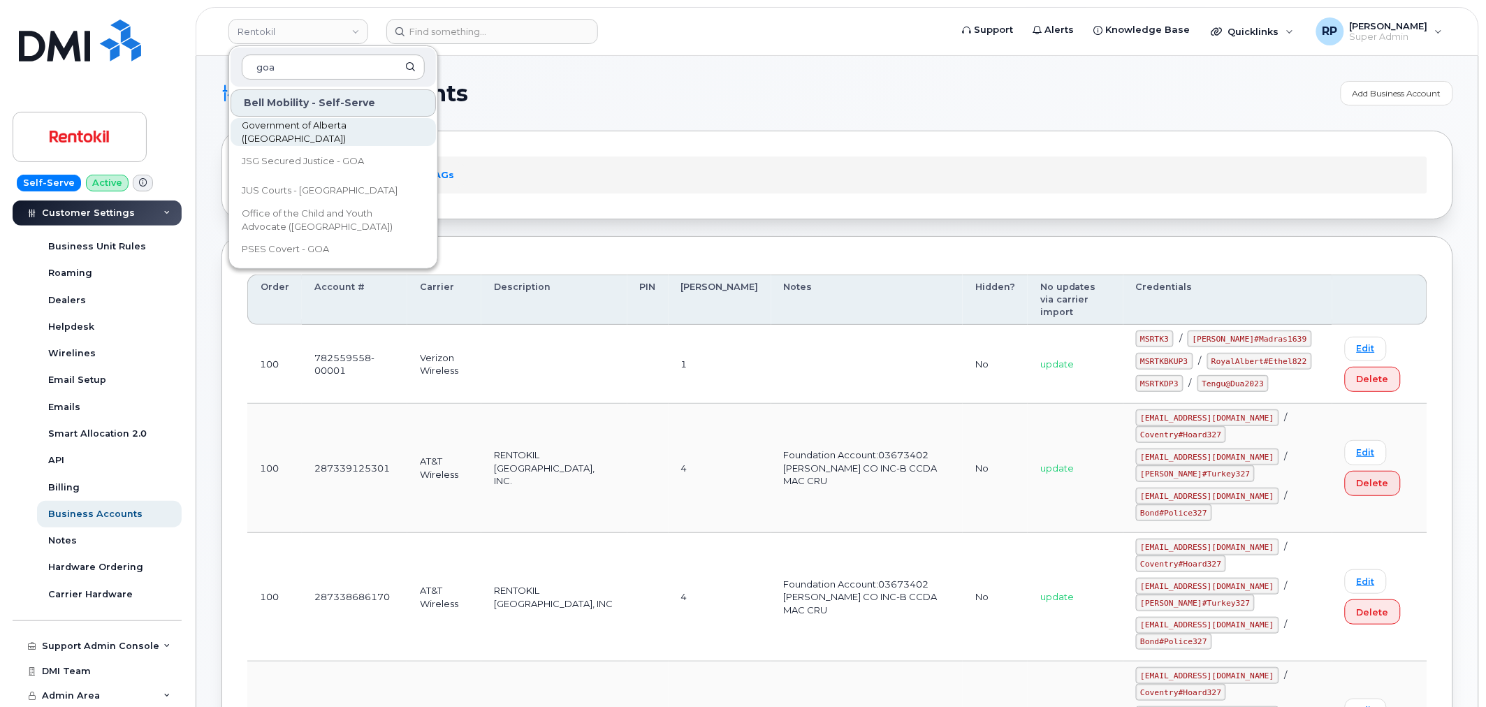
type input "goa"
click at [307, 136] on span "Government of Alberta (GOA)" at bounding box center [322, 132] width 161 height 27
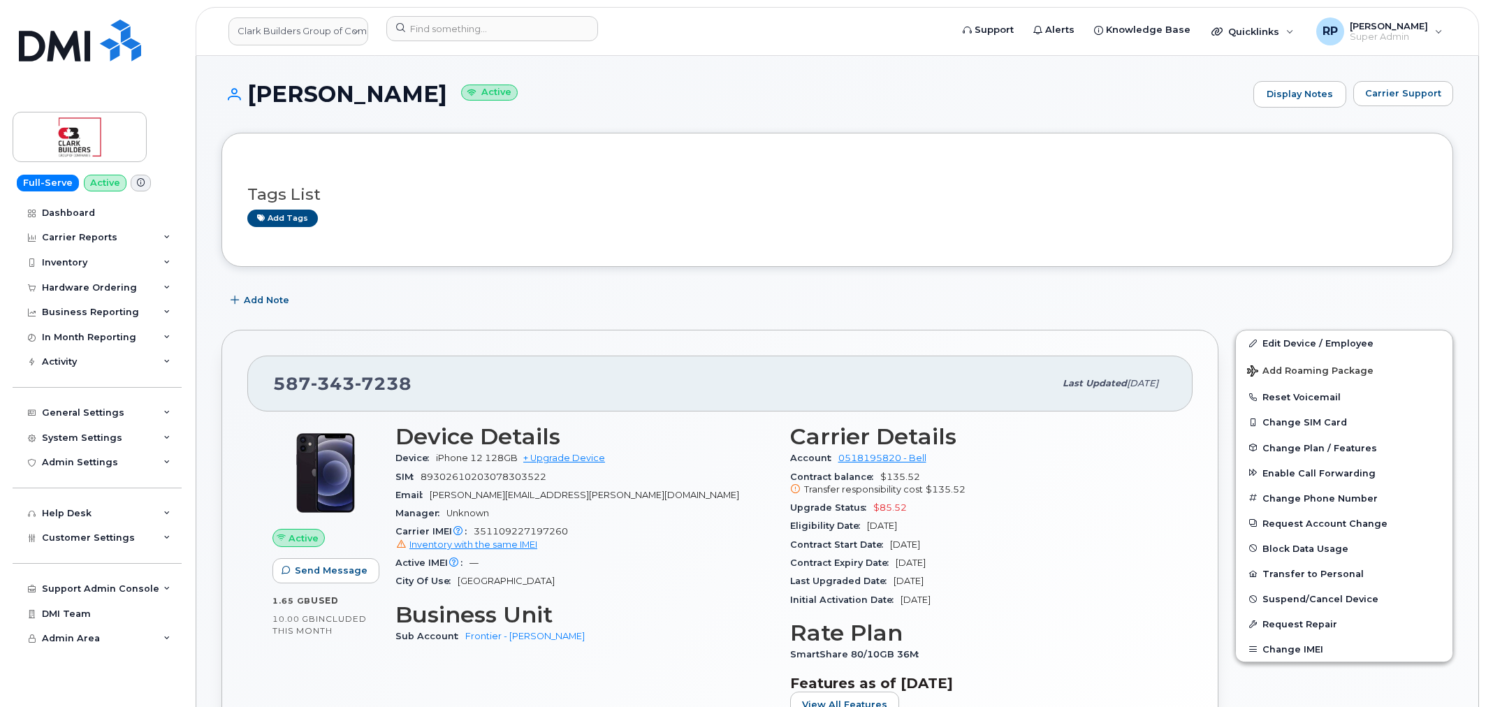
scroll to position [1035, 0]
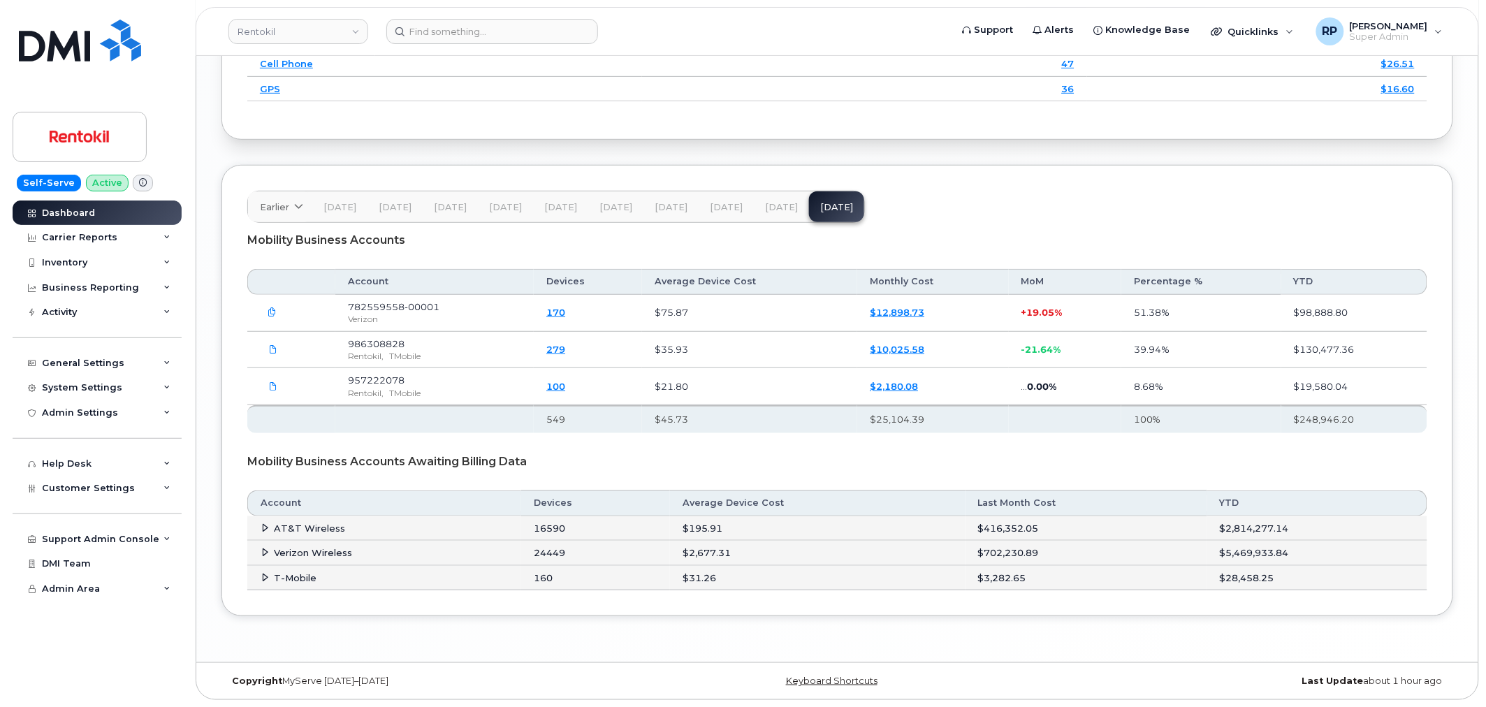
scroll to position [2123, 0]
click at [263, 524] on icon at bounding box center [265, 527] width 9 height 9
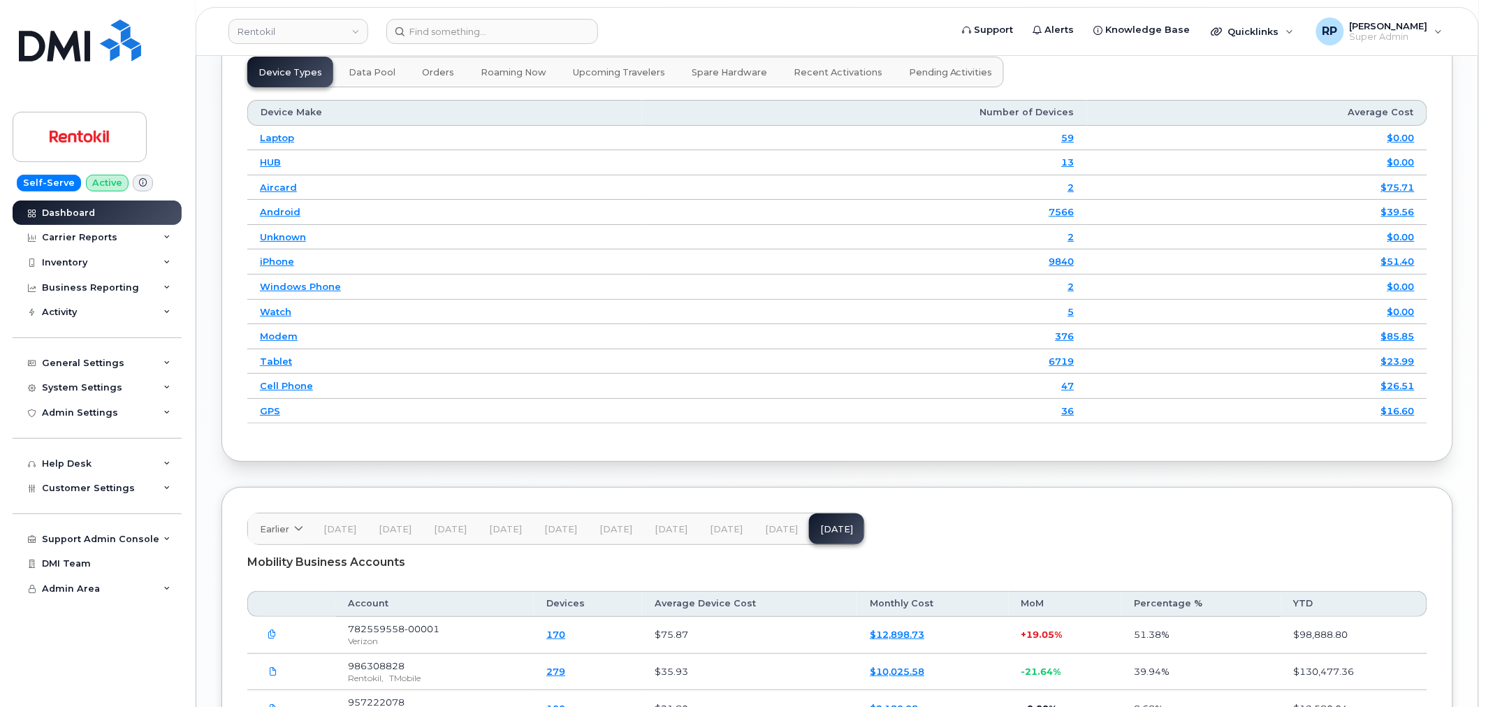
scroll to position [1827, 0]
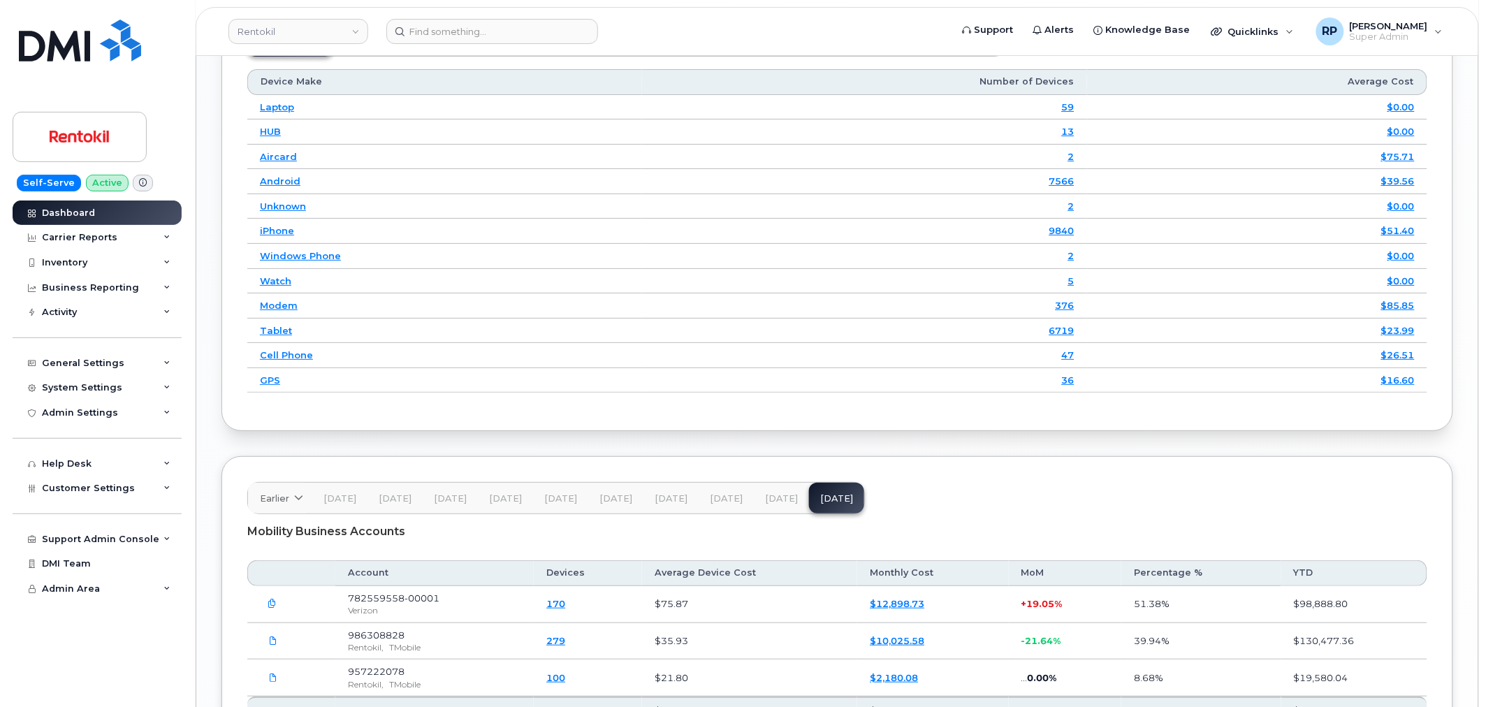
click at [765, 504] on span "[DATE]" at bounding box center [781, 498] width 33 height 11
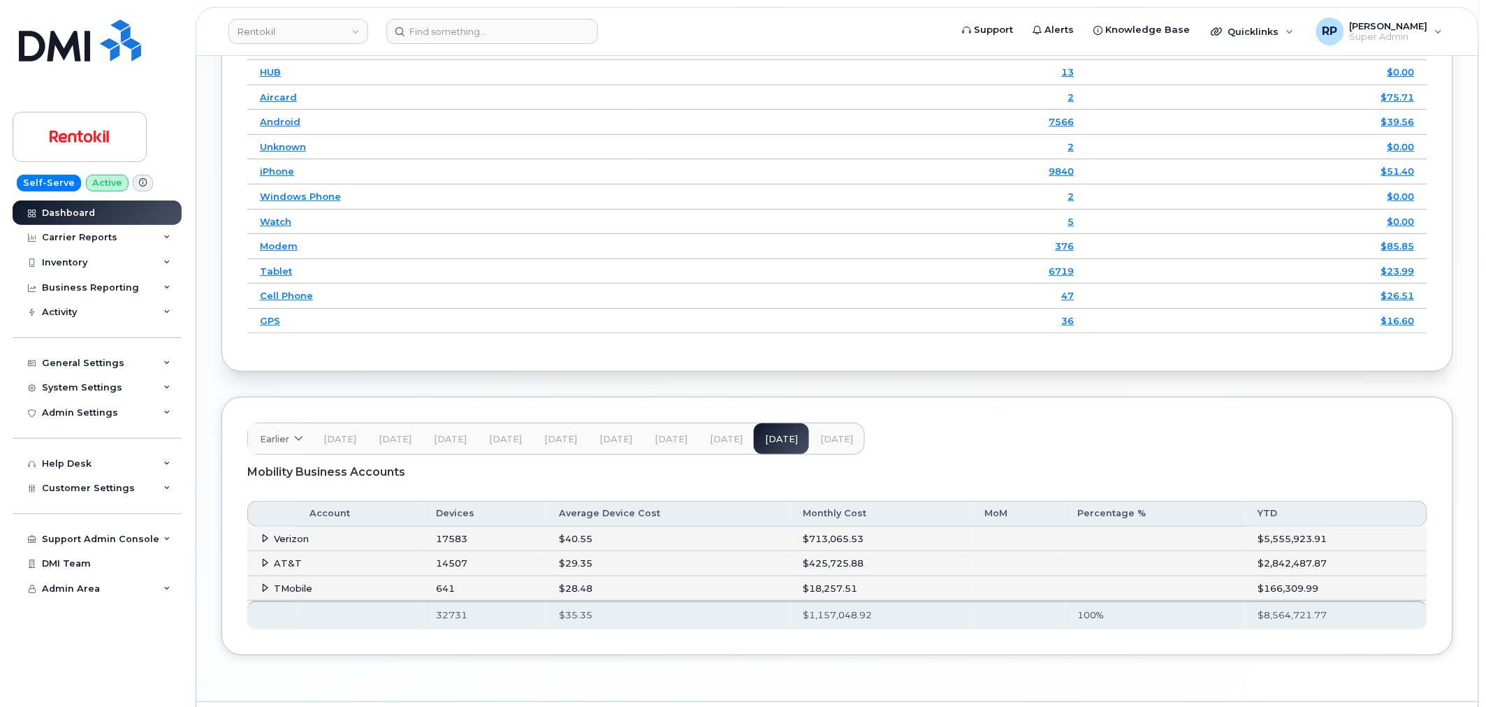
scroll to position [1930, 0]
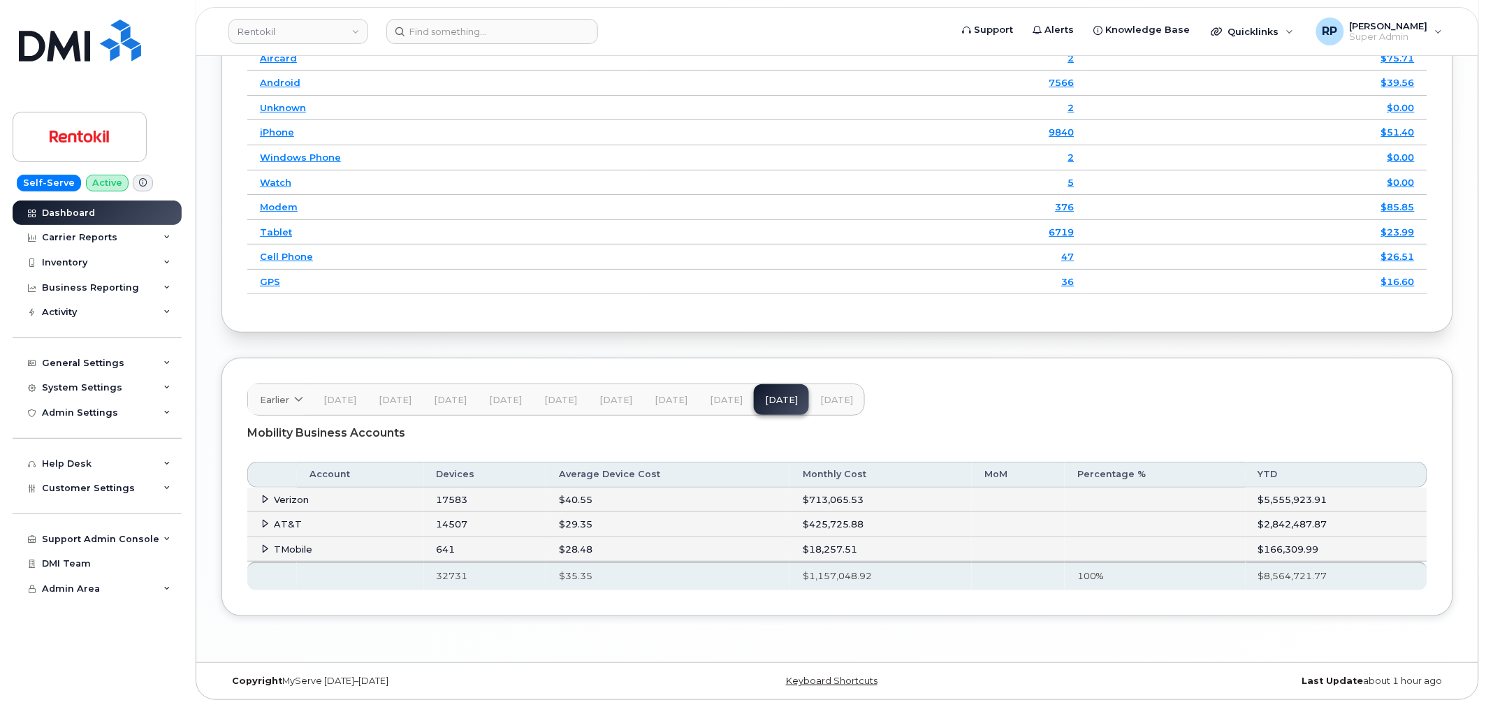
click at [261, 524] on icon at bounding box center [265, 523] width 9 height 9
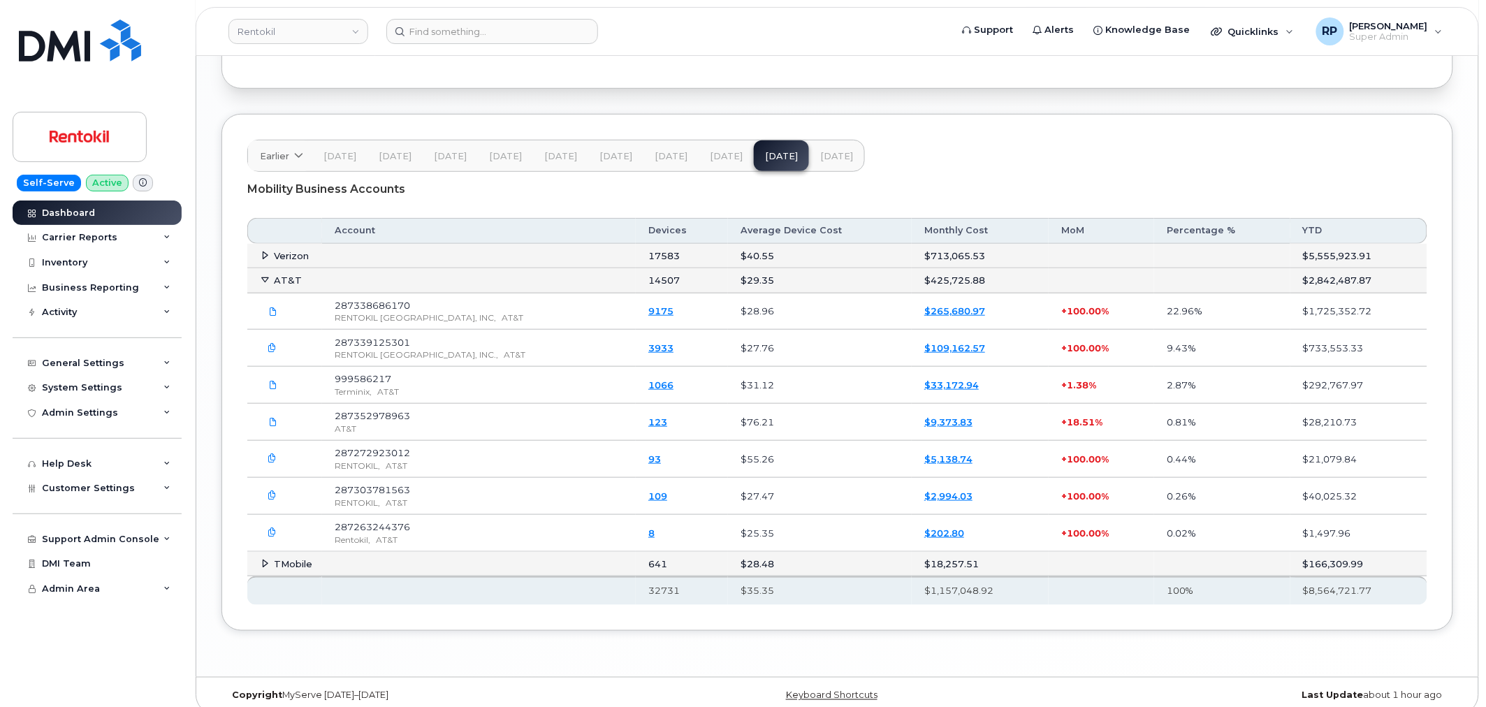
scroll to position [2188, 0]
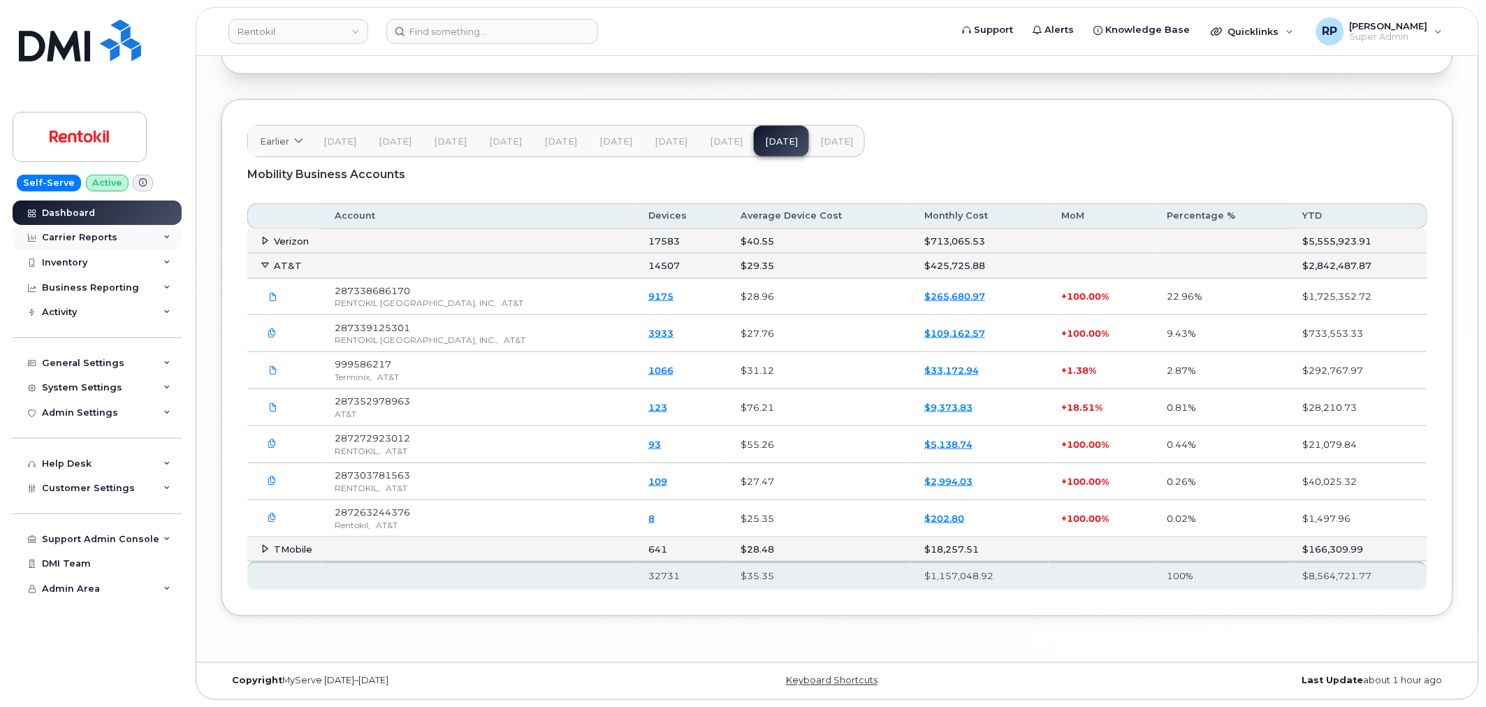
click at [117, 233] on div "Carrier Reports" at bounding box center [97, 237] width 169 height 25
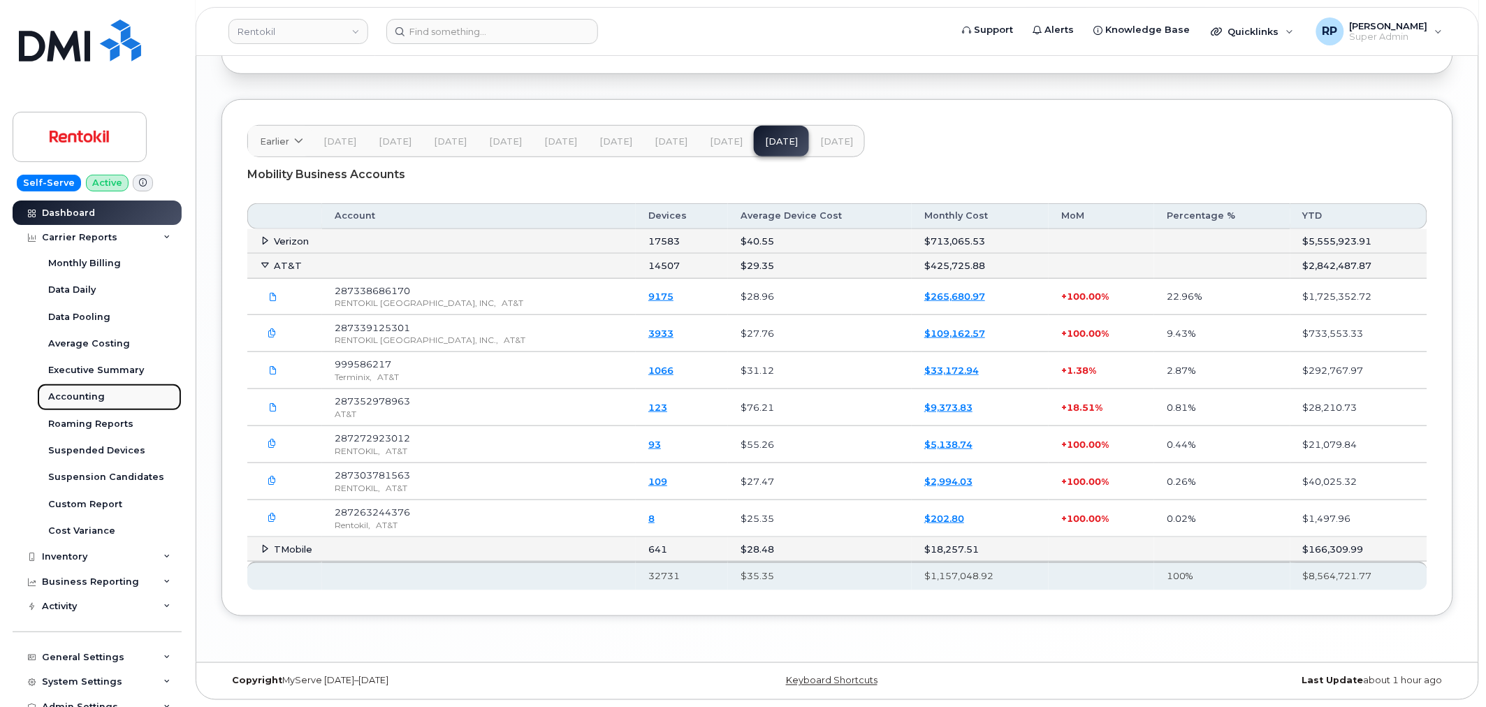
click at [96, 393] on div "Accounting" at bounding box center [76, 396] width 57 height 13
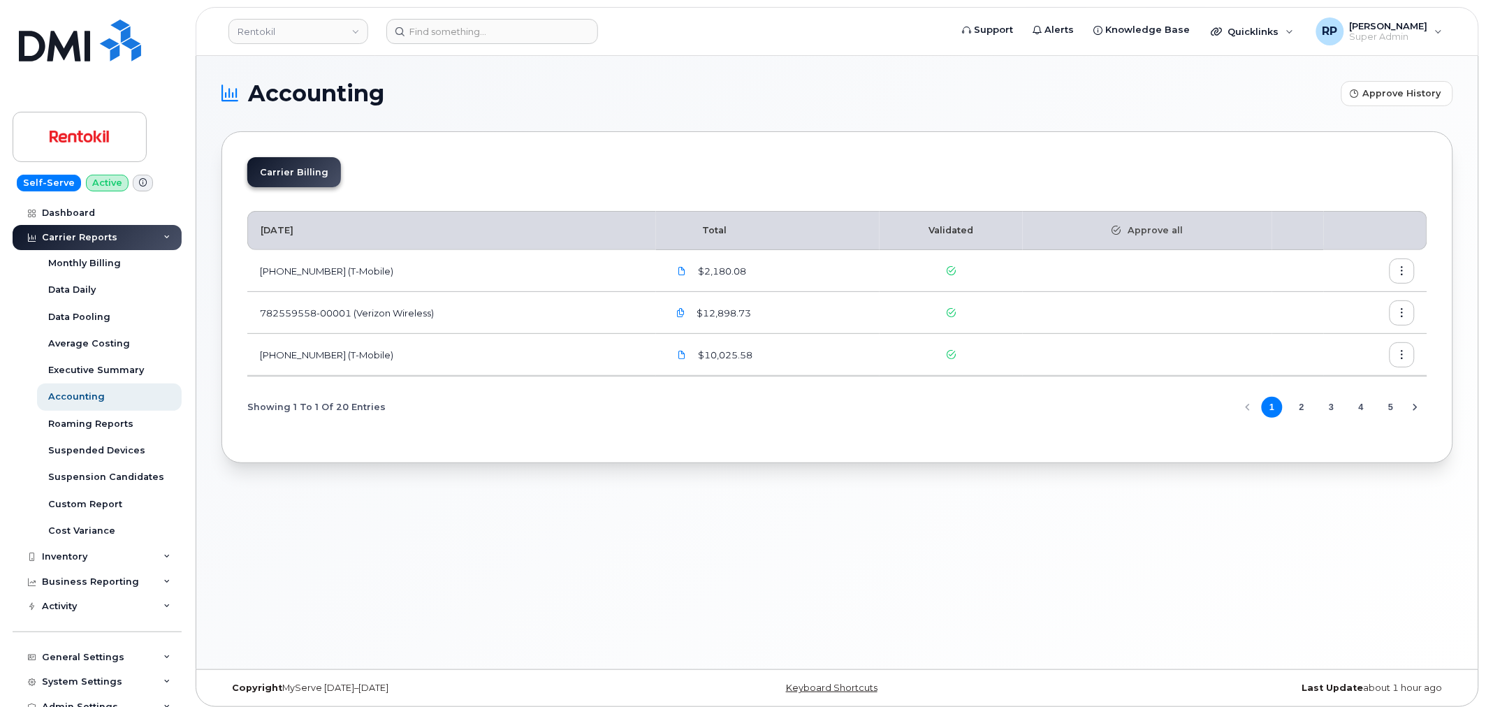
click at [1303, 405] on button "2" at bounding box center [1301, 407] width 21 height 21
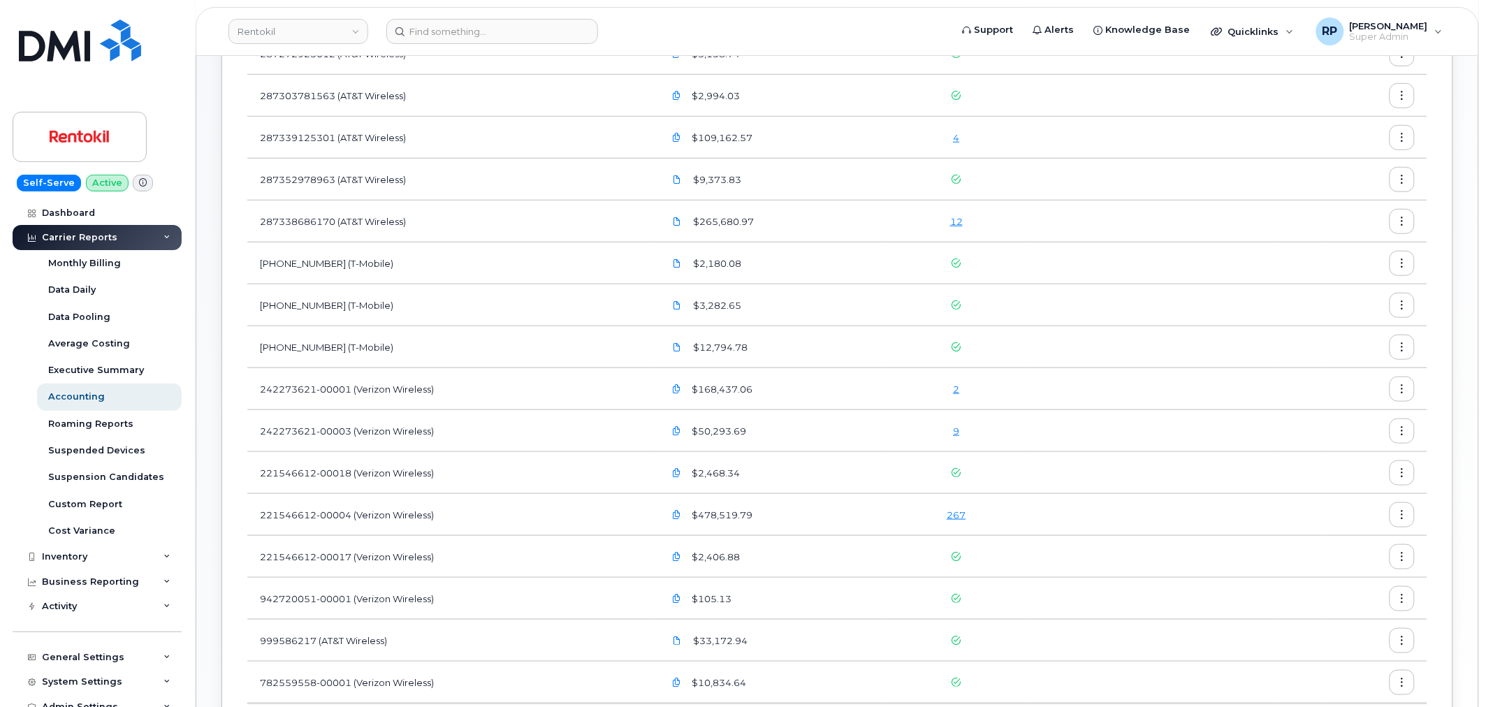
scroll to position [129, 0]
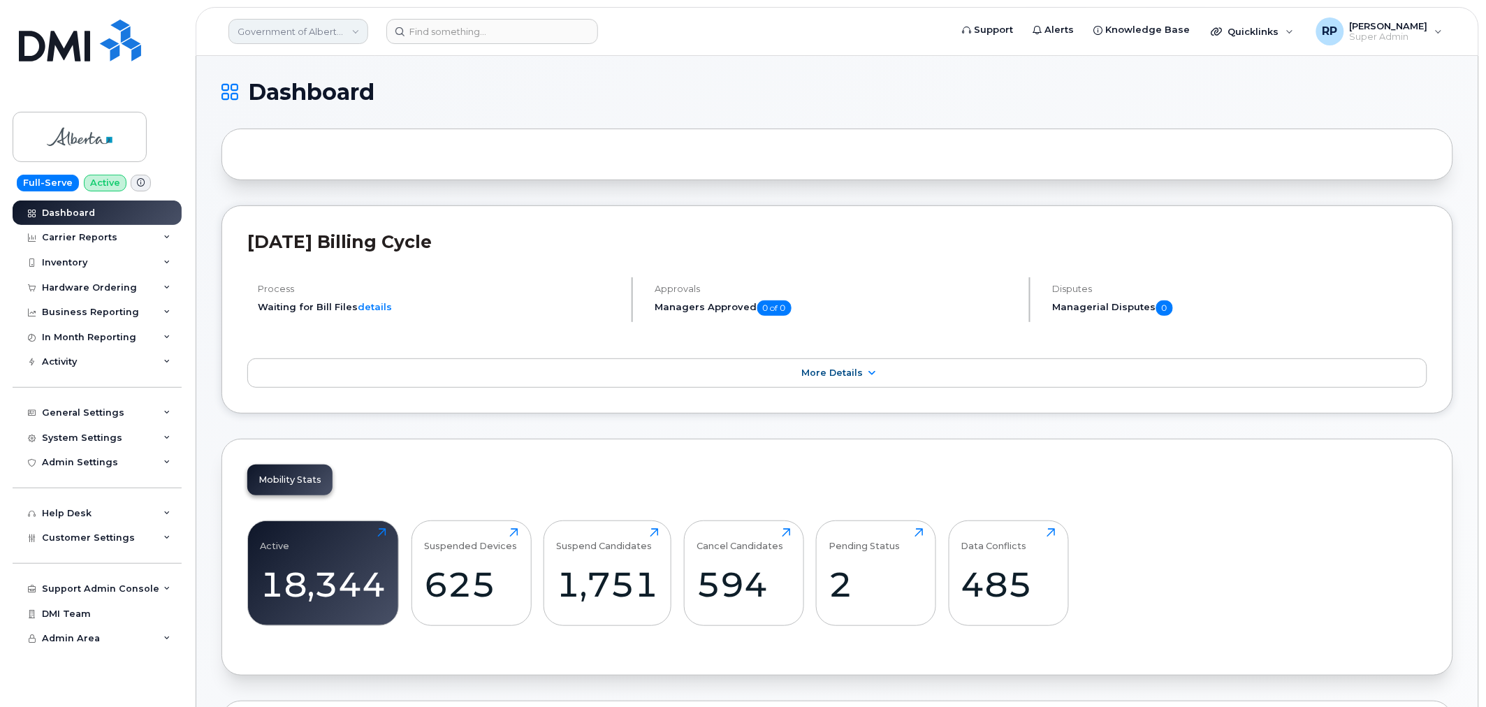
click at [319, 22] on link "Government of Alberta ([GEOGRAPHIC_DATA])" at bounding box center [298, 31] width 140 height 25
type input "kiew"
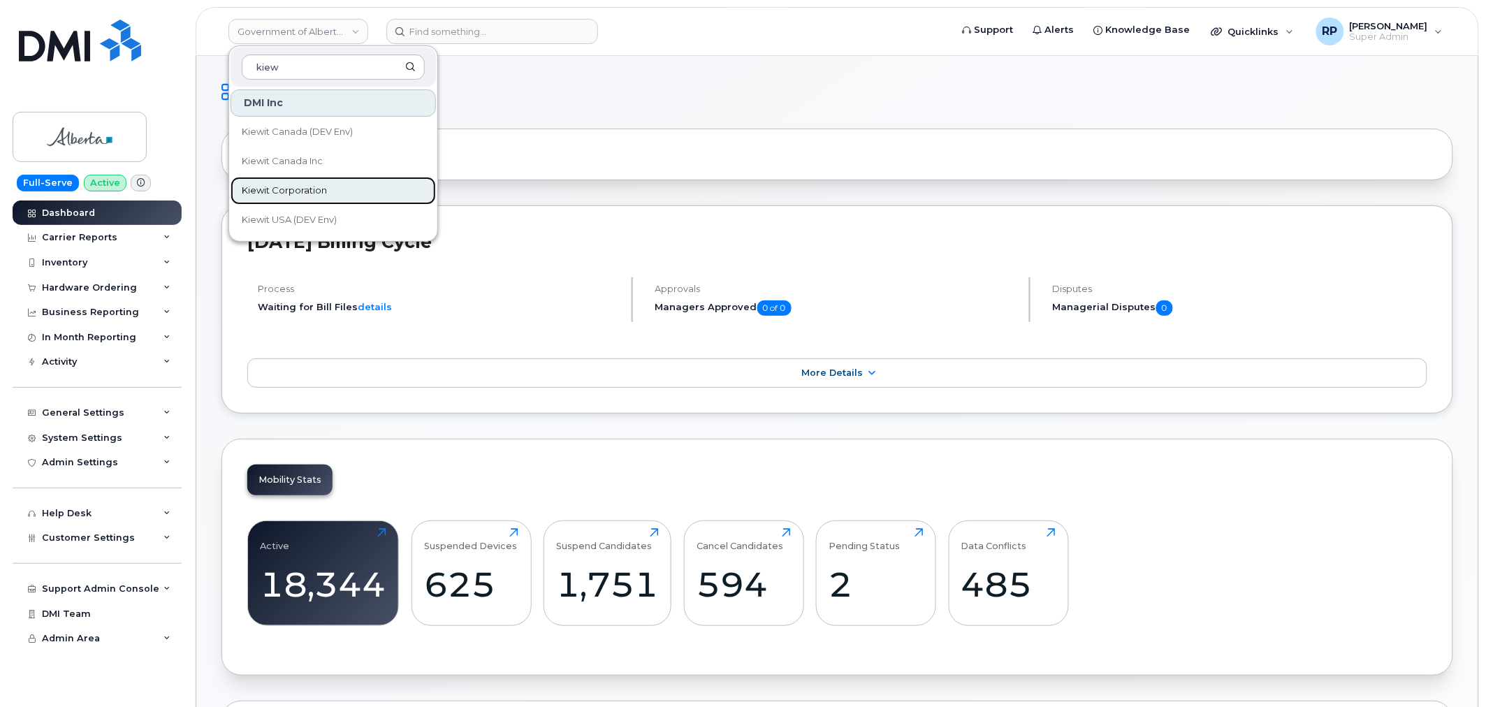
click at [298, 192] on span "Kiewit Corporation" at bounding box center [284, 191] width 85 height 14
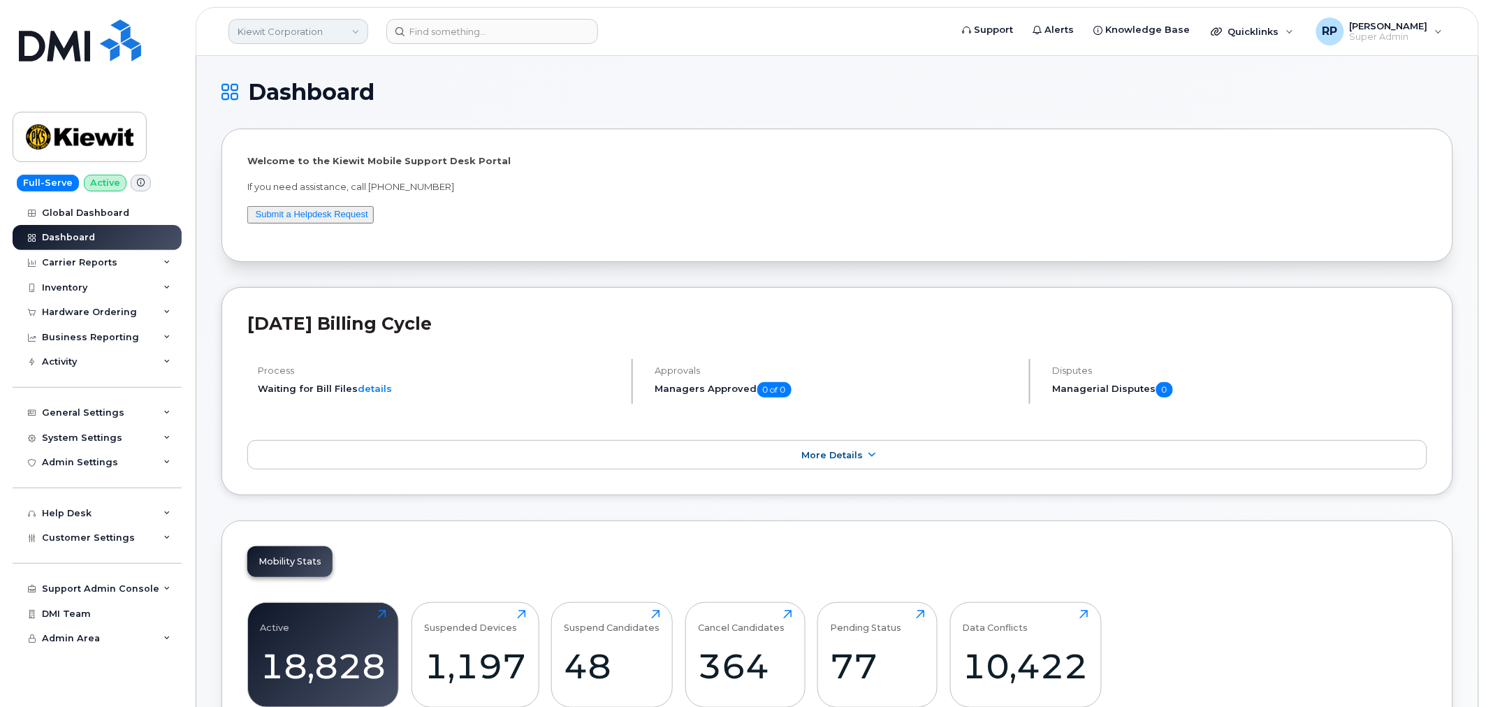
click at [316, 28] on link "Kiewit Corporation" at bounding box center [298, 31] width 140 height 25
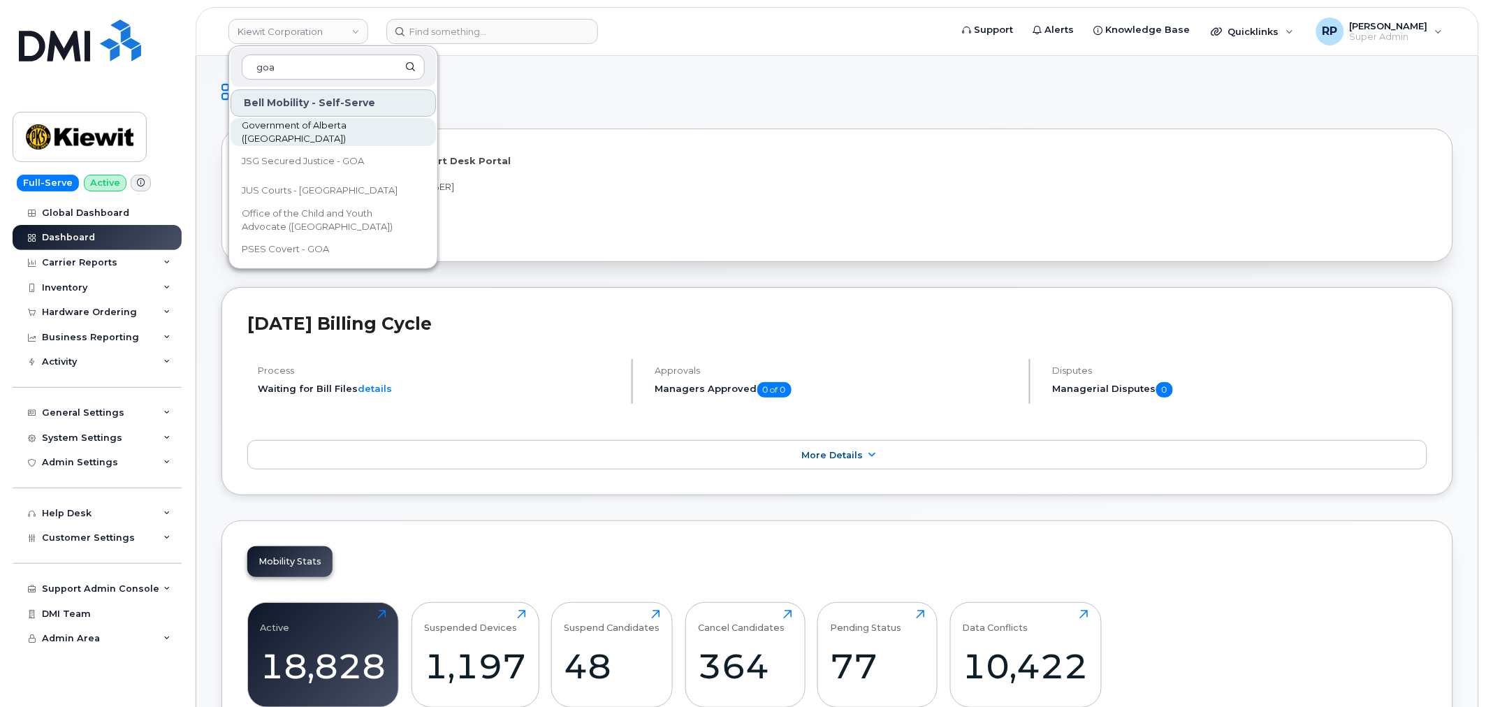
type input "goa"
click at [319, 131] on span "Government of Alberta ([GEOGRAPHIC_DATA])" at bounding box center [322, 132] width 161 height 27
